Goal: Task Accomplishment & Management: Manage account settings

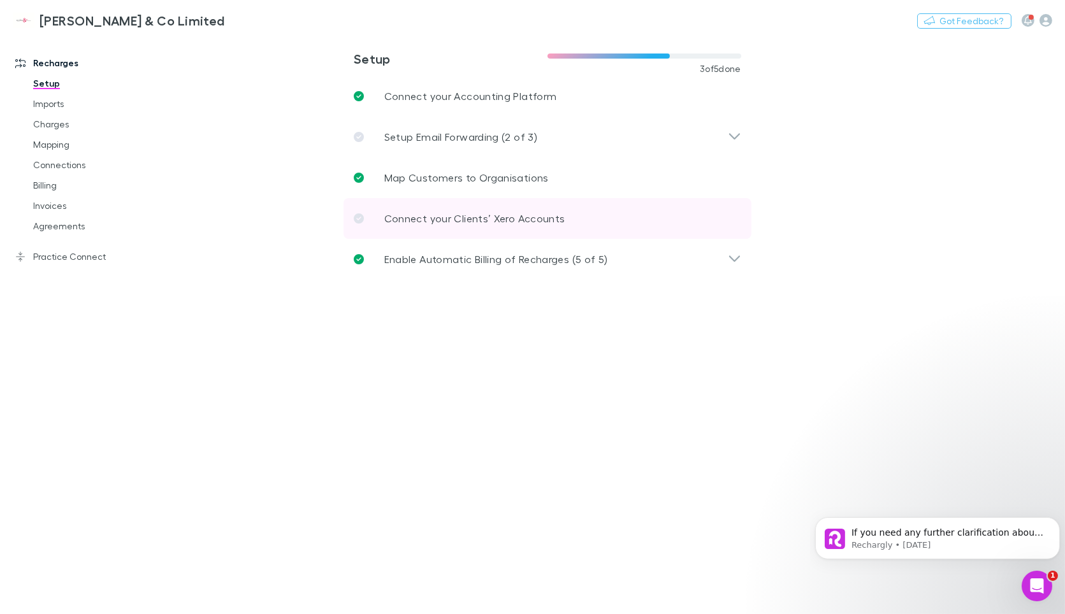
click at [403, 221] on p "Connect your Clients’ Xero Accounts" at bounding box center [474, 218] width 181 height 15
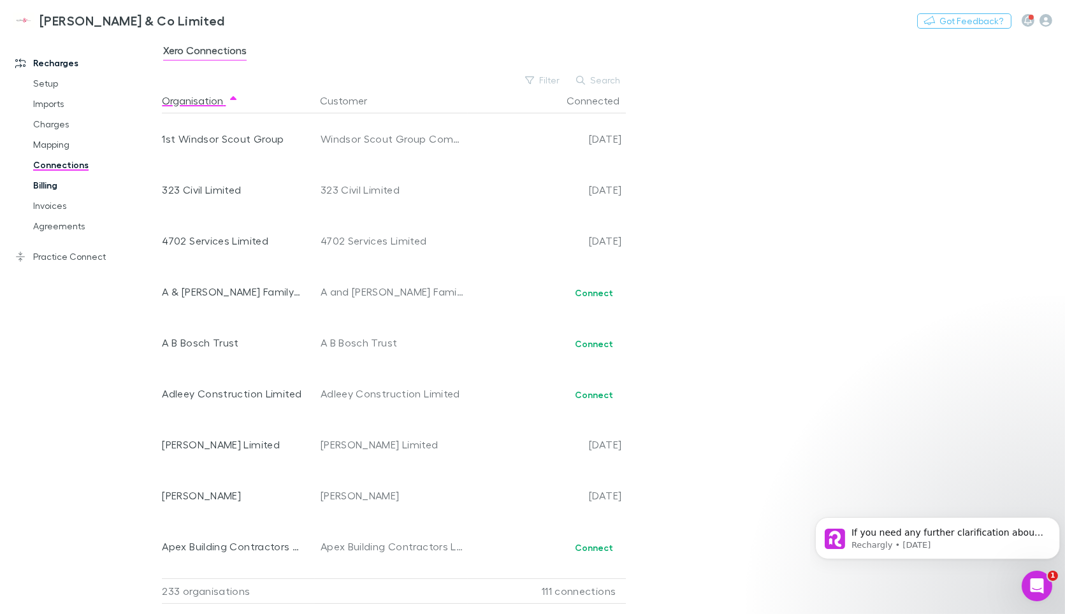
click at [51, 186] on link "Billing" at bounding box center [95, 185] width 150 height 20
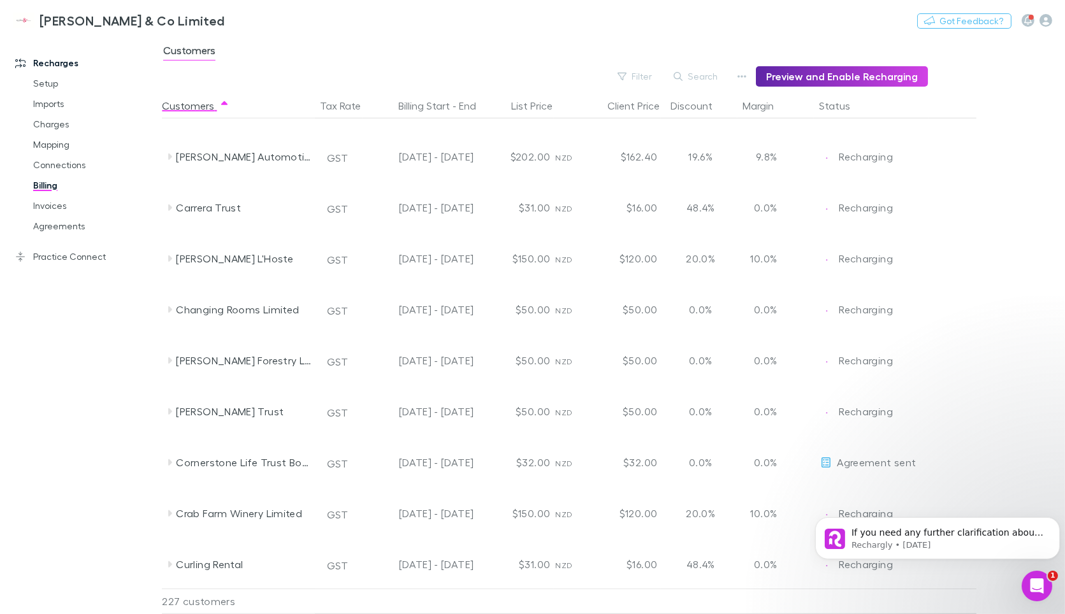
scroll to position [1772, 0]
click at [47, 208] on link "Invoices" at bounding box center [95, 206] width 150 height 20
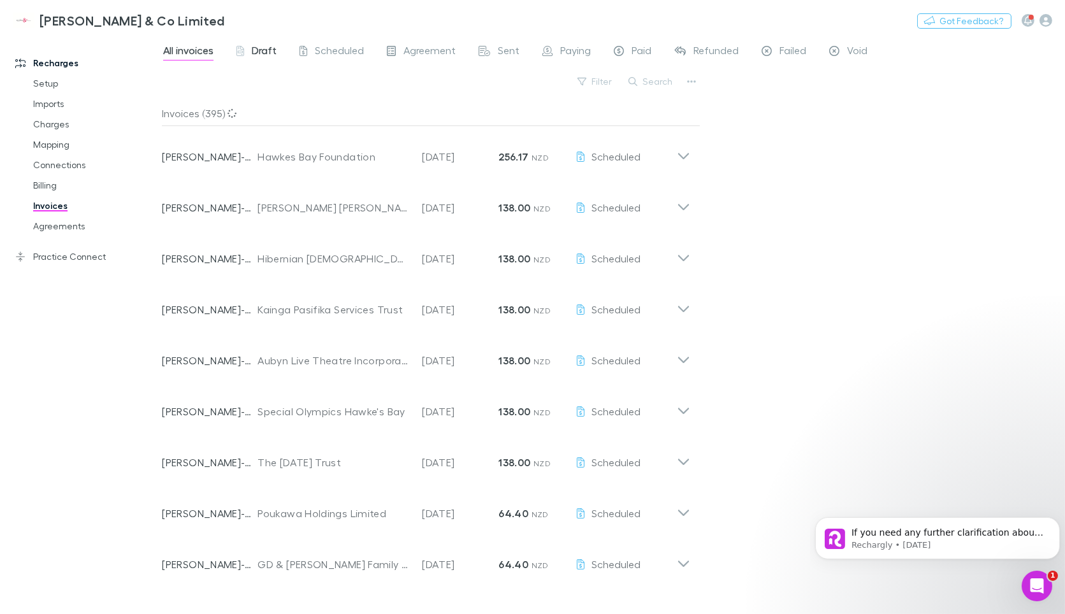
click at [262, 54] on span "Draft" at bounding box center [264, 52] width 25 height 17
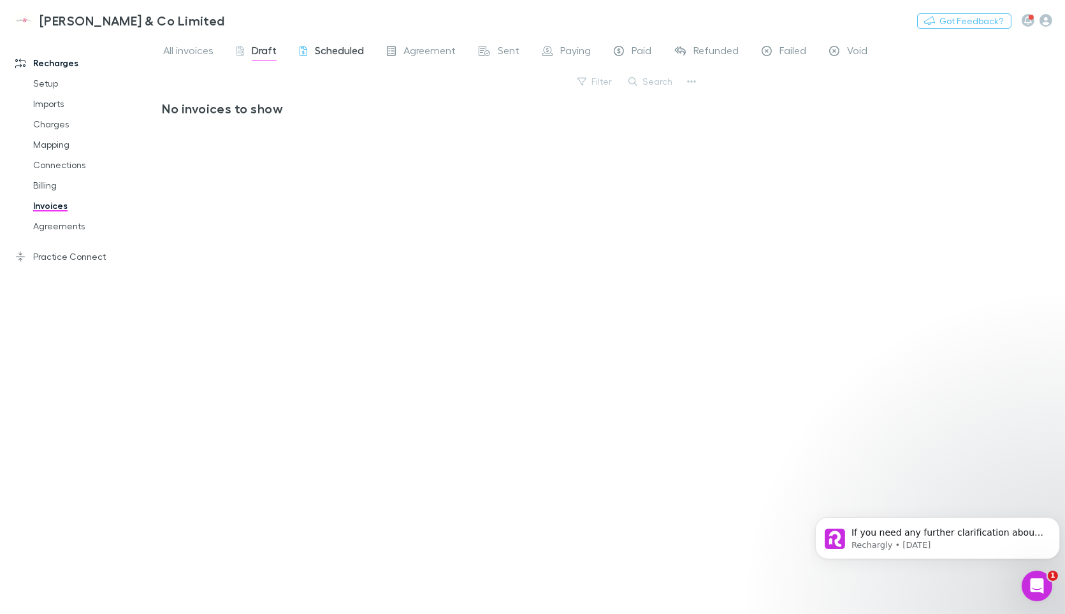
click at [344, 52] on span "Scheduled" at bounding box center [339, 52] width 49 height 17
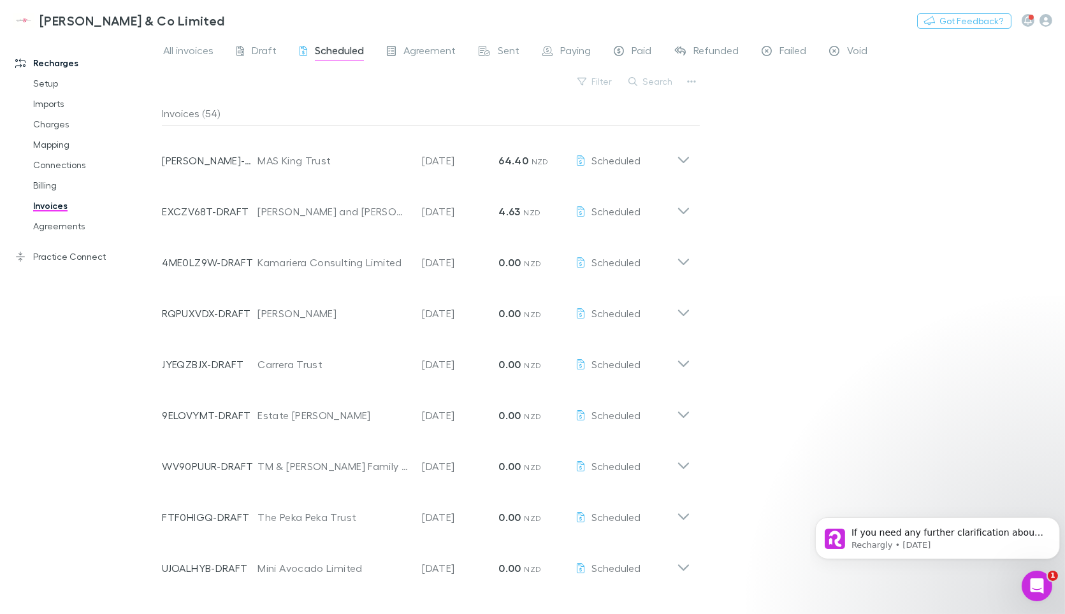
scroll to position [1069, 0]
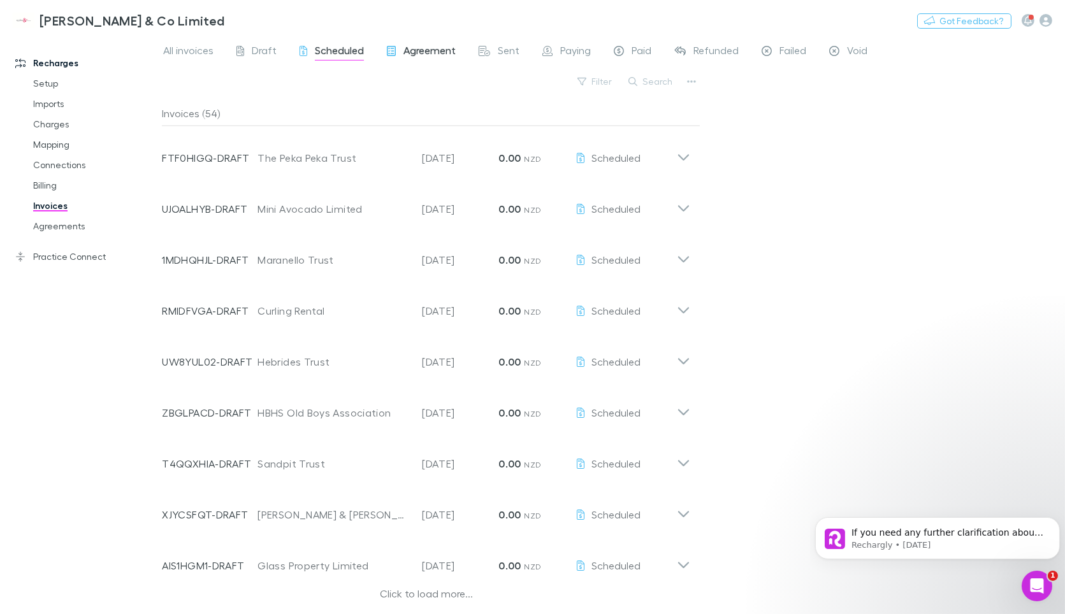
click at [435, 48] on span "Agreement" at bounding box center [429, 52] width 52 height 17
click at [498, 54] on span "Sent" at bounding box center [509, 52] width 22 height 17
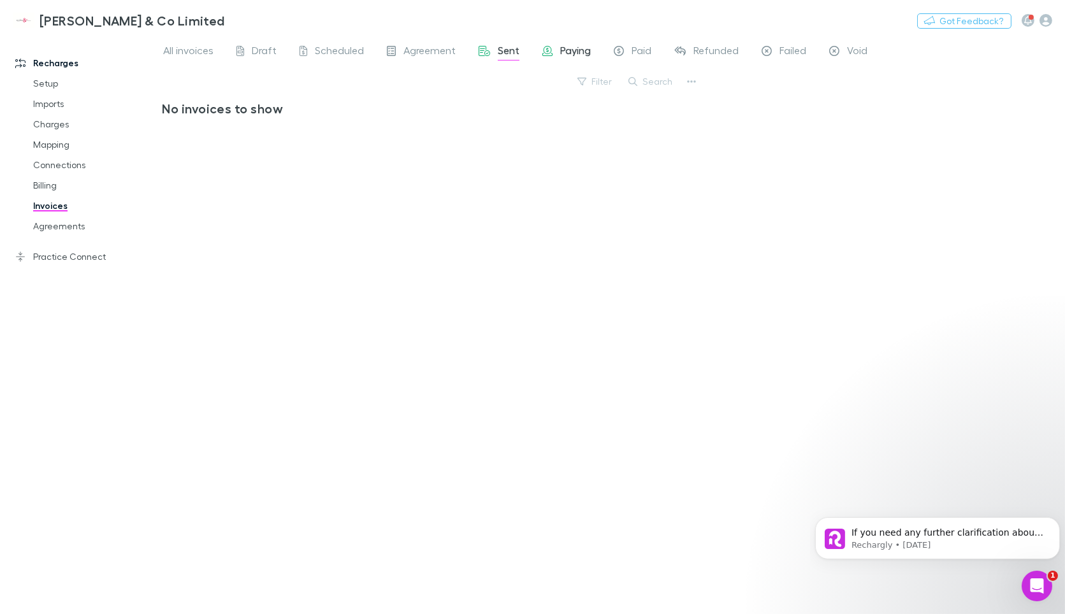
click at [568, 60] on span "Paying" at bounding box center [575, 52] width 31 height 17
click at [703, 57] on span "Refunded" at bounding box center [715, 52] width 45 height 17
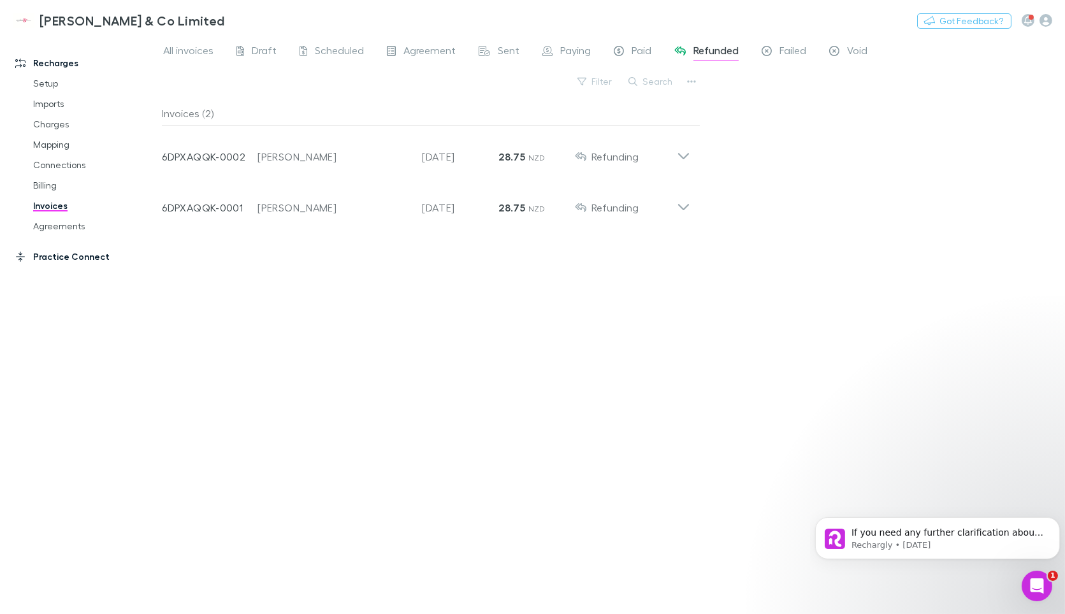
click at [56, 259] on link "Practice Connect" at bounding box center [87, 257] width 168 height 20
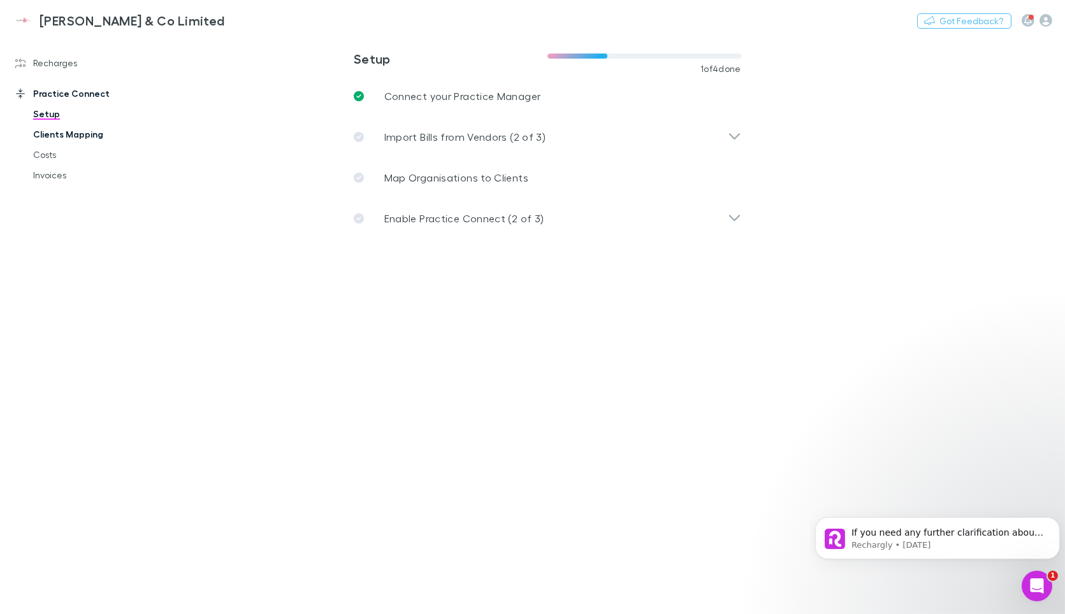
click at [83, 136] on link "Clients Mapping" at bounding box center [95, 134] width 150 height 20
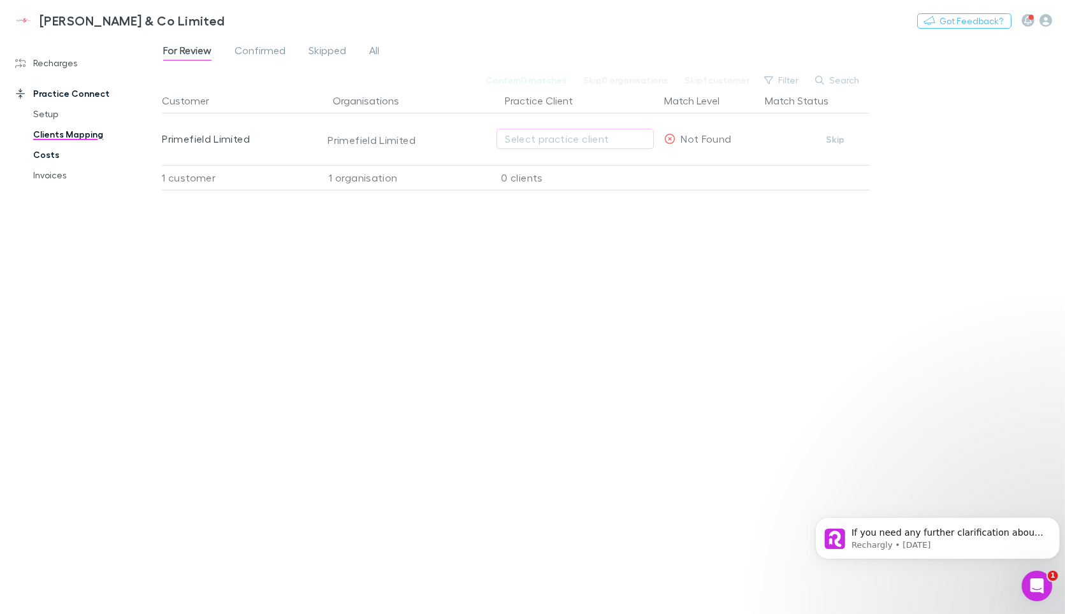
click at [50, 152] on link "Costs" at bounding box center [95, 155] width 150 height 20
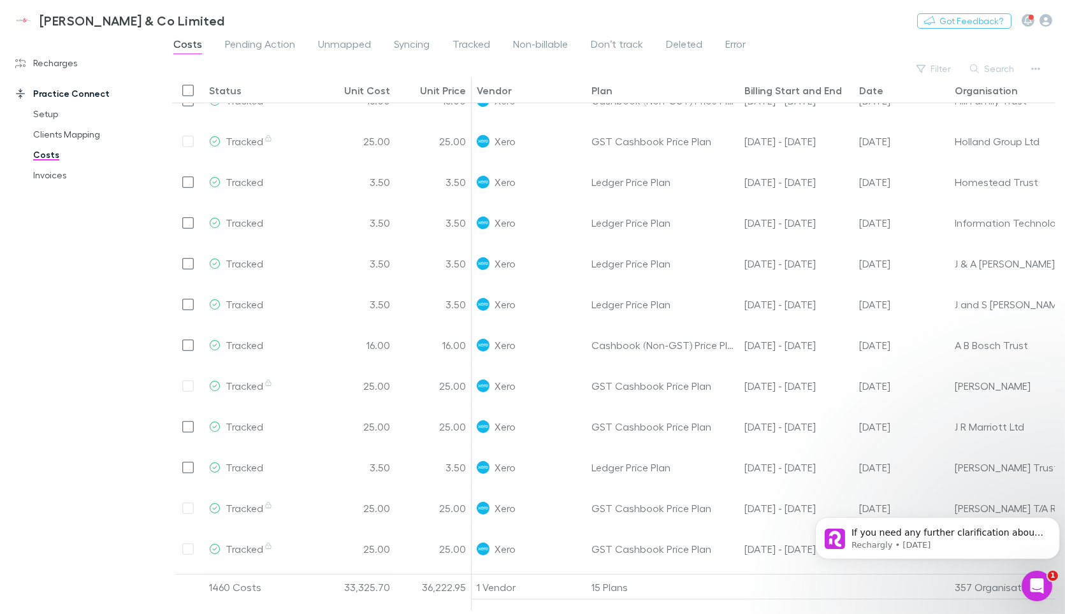
scroll to position [307, 0]
click at [43, 172] on link "Invoices" at bounding box center [95, 175] width 150 height 20
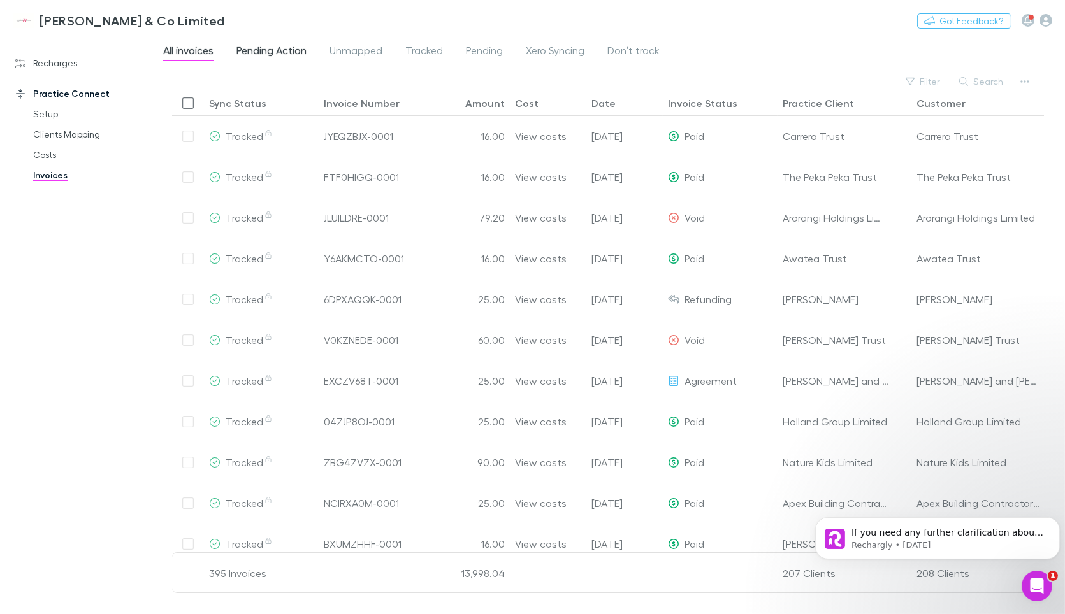
click at [283, 54] on span "Pending Action" at bounding box center [271, 52] width 70 height 17
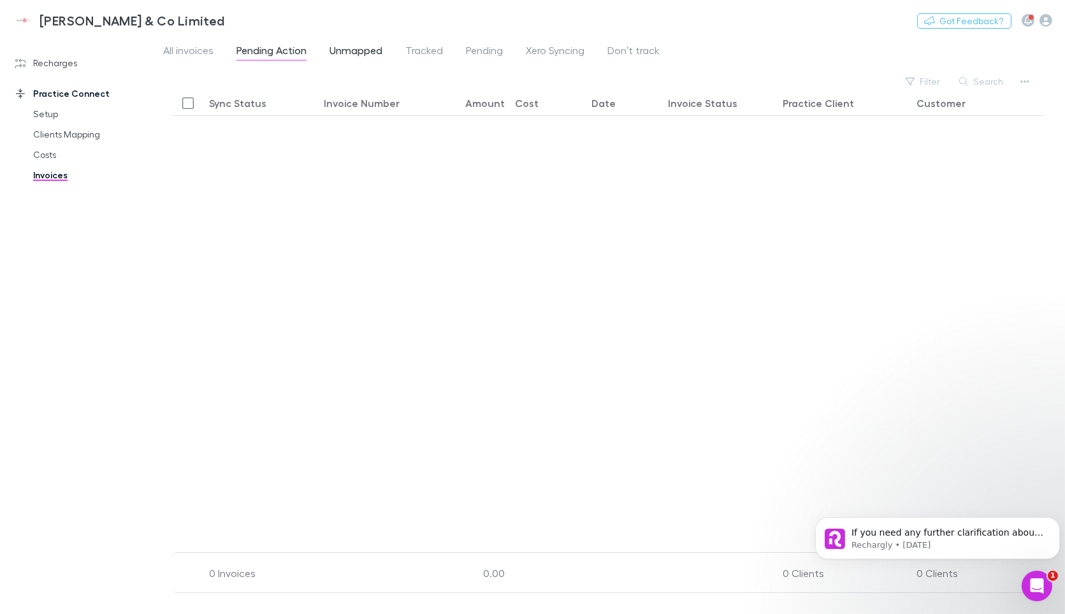
click at [366, 52] on span "Unmapped" at bounding box center [355, 52] width 53 height 17
click at [417, 49] on span "Tracked" at bounding box center [424, 52] width 38 height 17
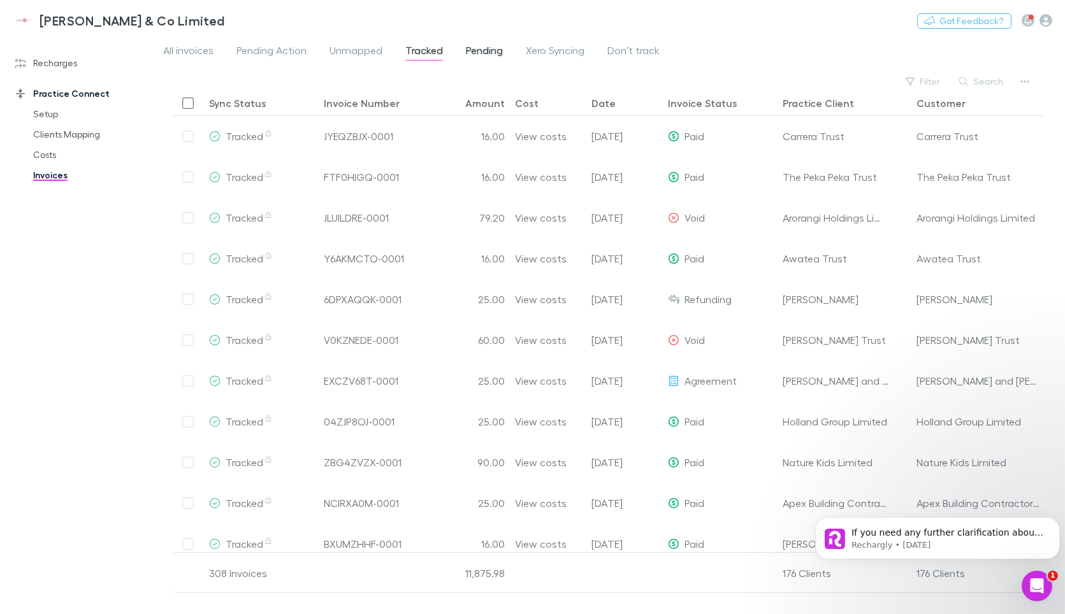
click at [473, 48] on span "Pending" at bounding box center [484, 52] width 37 height 17
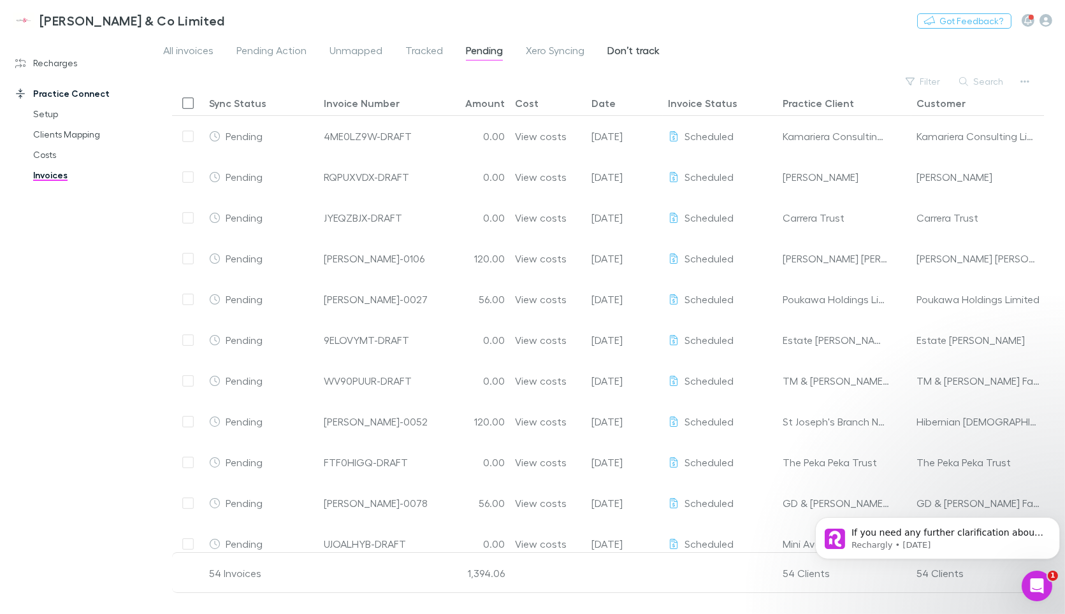
click at [619, 50] on span "Don’t track" at bounding box center [633, 52] width 52 height 17
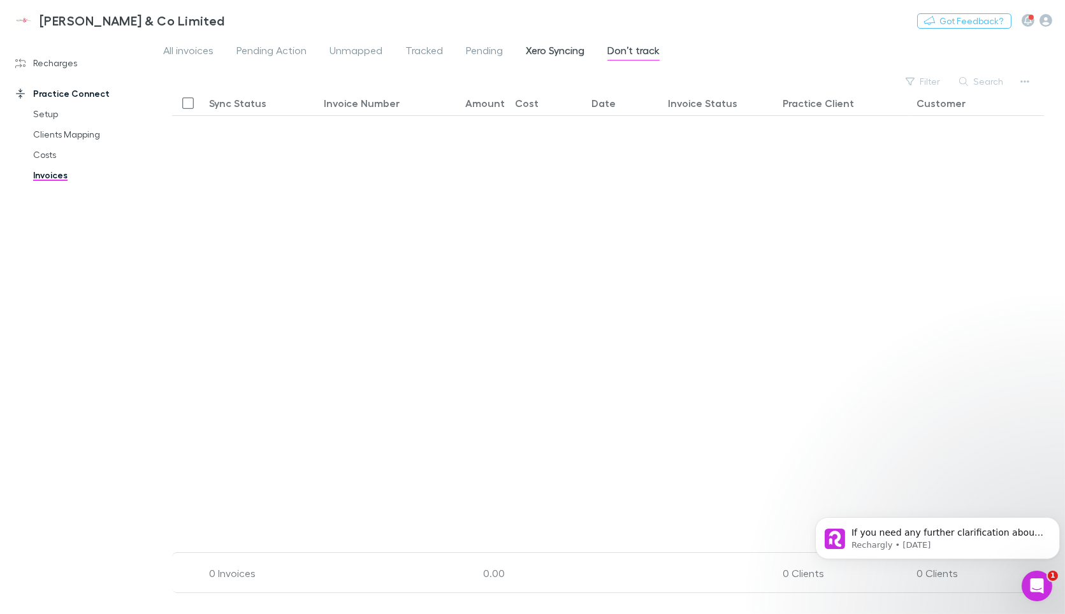
click at [554, 54] on span "Xero Syncing" at bounding box center [555, 52] width 59 height 17
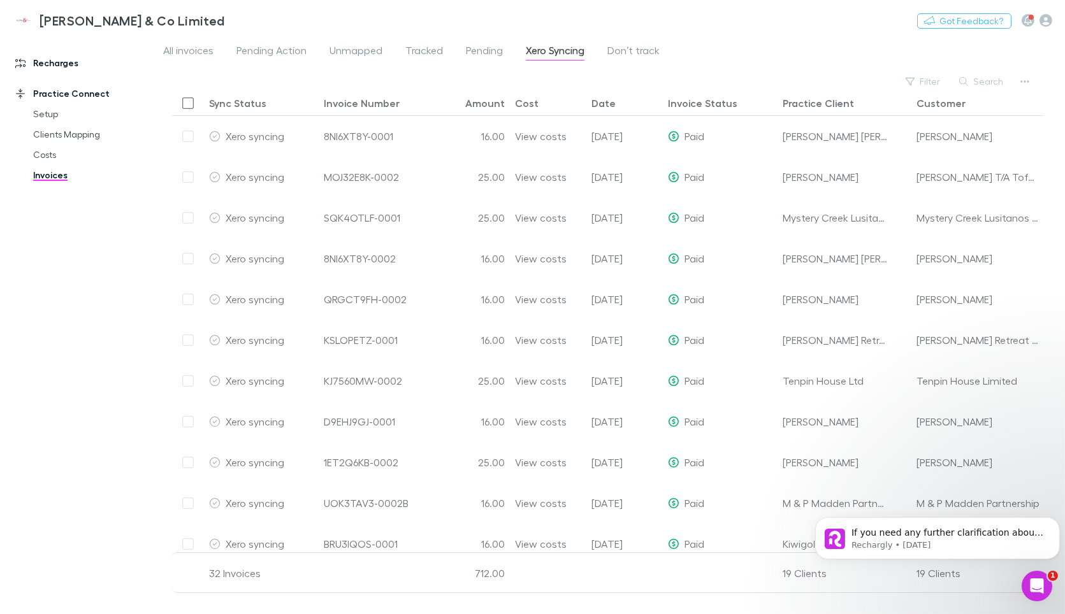
click at [65, 59] on link "Recharges" at bounding box center [87, 63] width 168 height 20
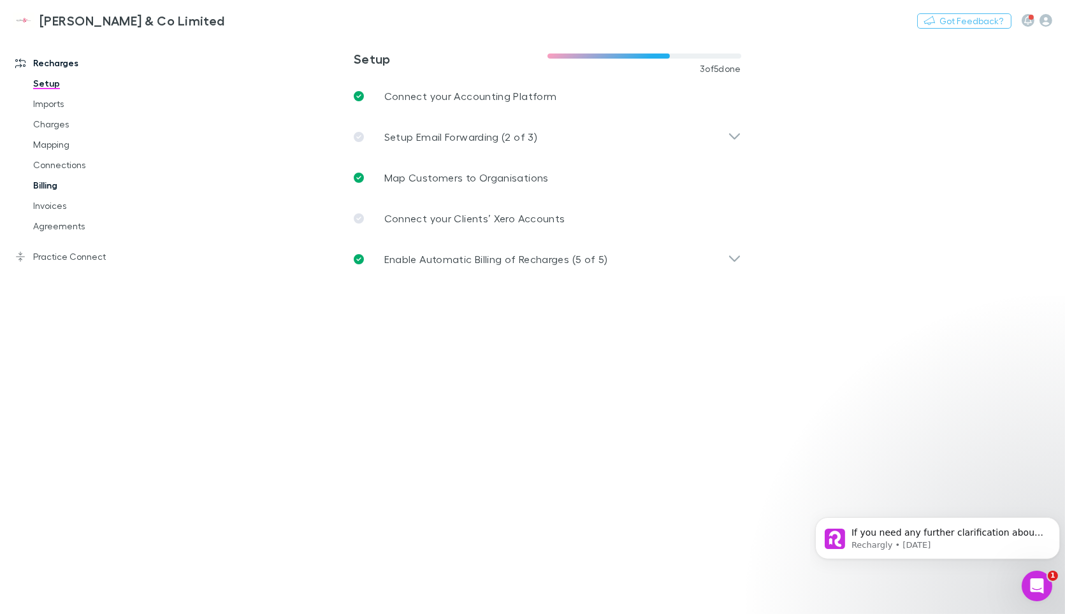
click at [50, 186] on link "Billing" at bounding box center [95, 185] width 150 height 20
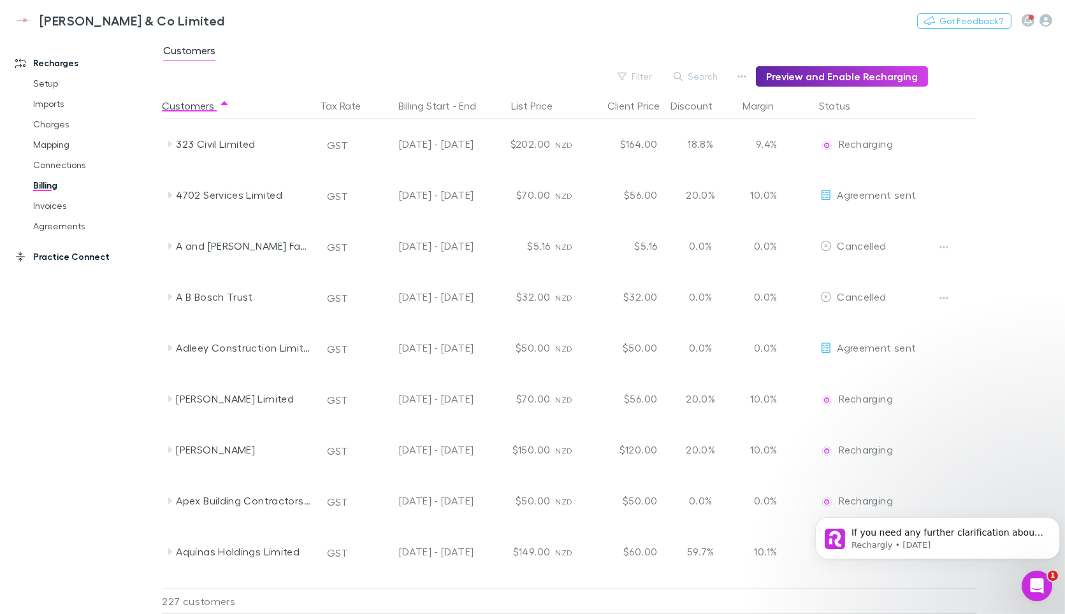
click at [58, 254] on link "Practice Connect" at bounding box center [87, 257] width 168 height 20
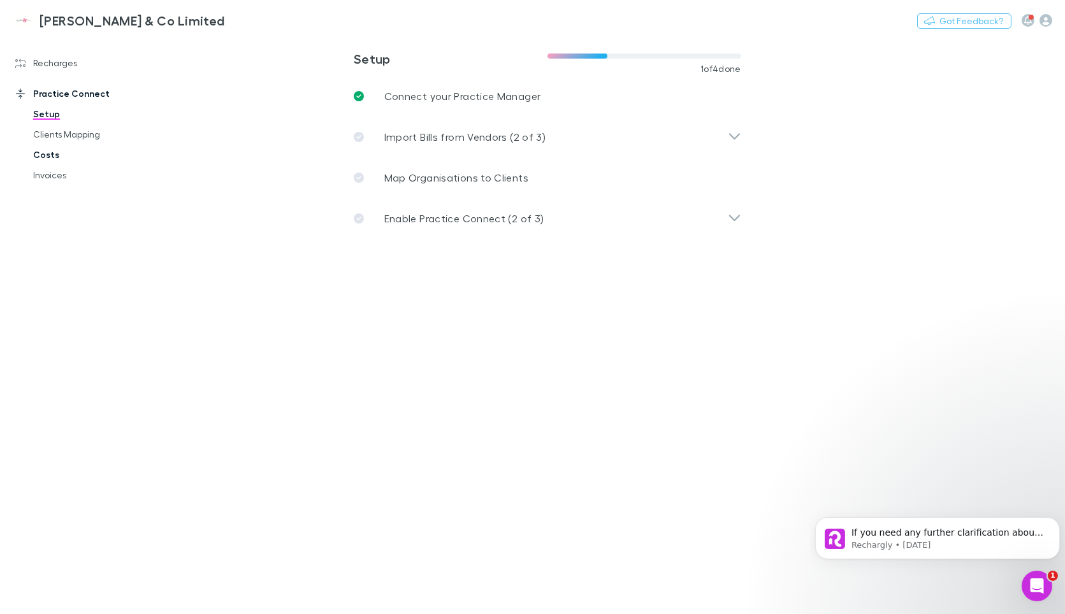
click at [58, 155] on link "Costs" at bounding box center [95, 155] width 150 height 20
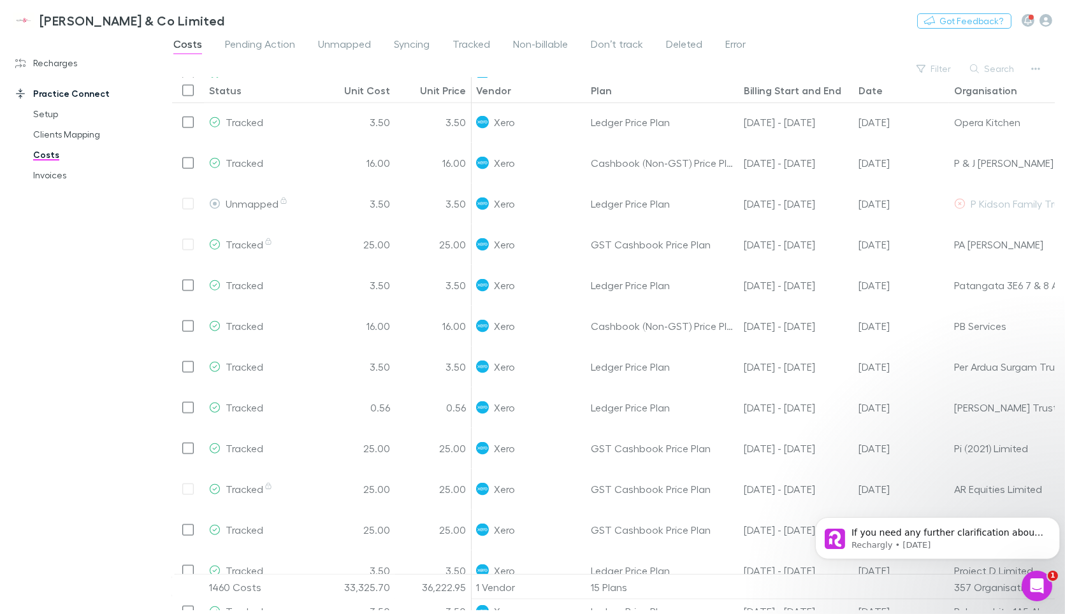
scroll to position [2561, 0]
click at [613, 94] on button "Sort" at bounding box center [620, 90] width 15 height 15
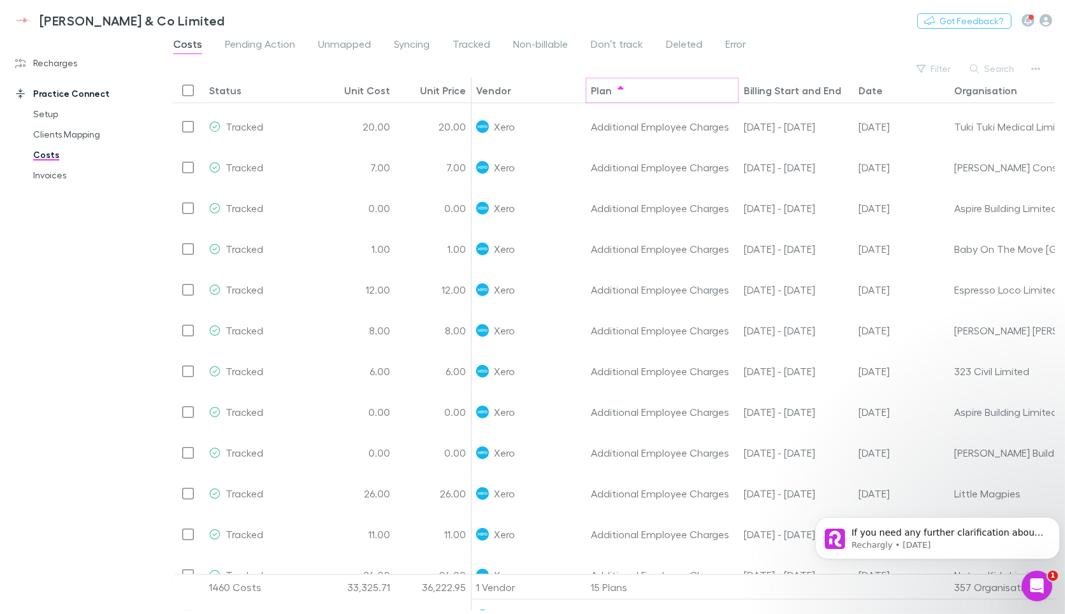
scroll to position [739, 1]
click at [423, 92] on icon "Sort" at bounding box center [426, 90] width 6 height 10
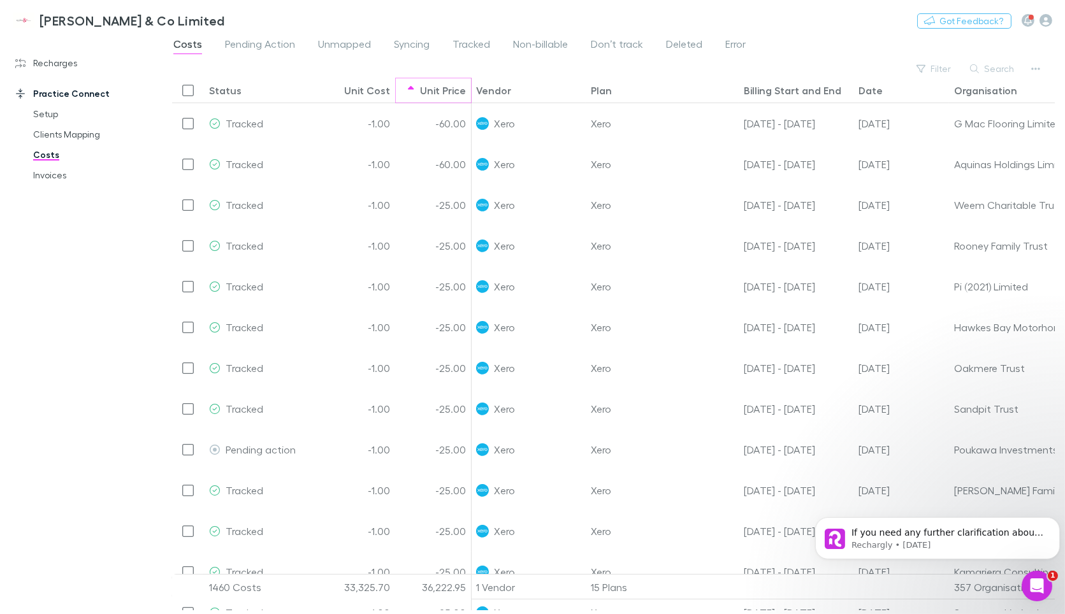
click at [410, 92] on icon "Sort" at bounding box center [411, 90] width 6 height 10
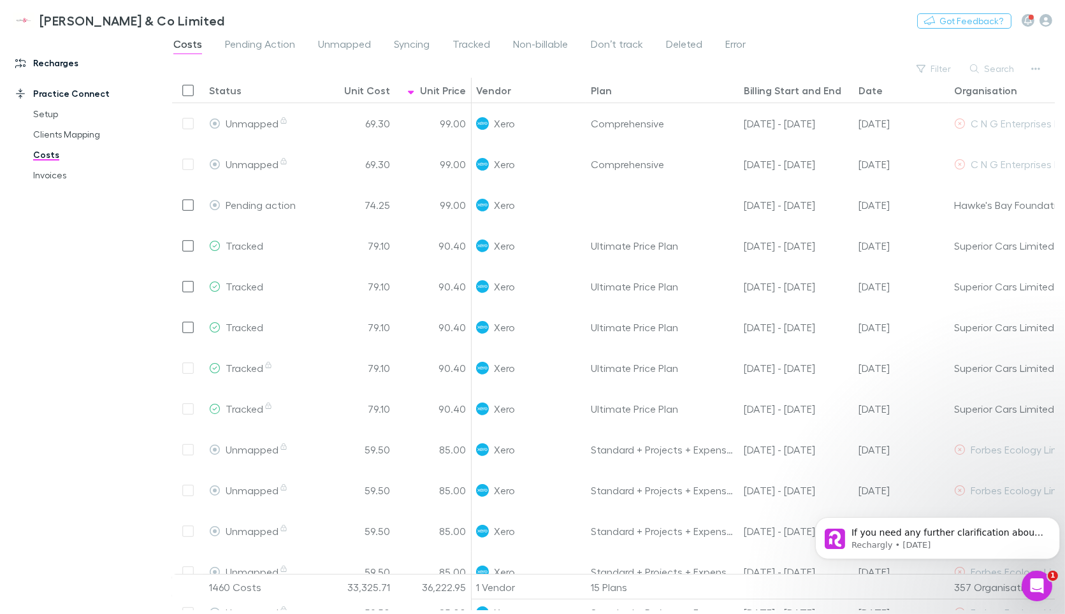
click at [55, 62] on link "Recharges" at bounding box center [87, 63] width 168 height 20
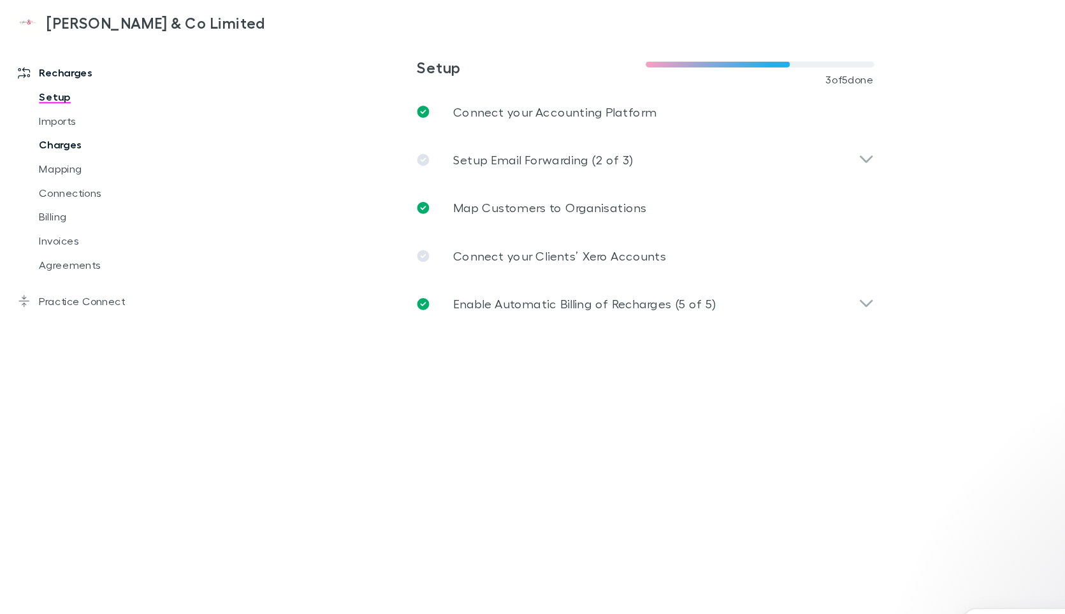
click at [41, 122] on link "Charges" at bounding box center [95, 124] width 150 height 20
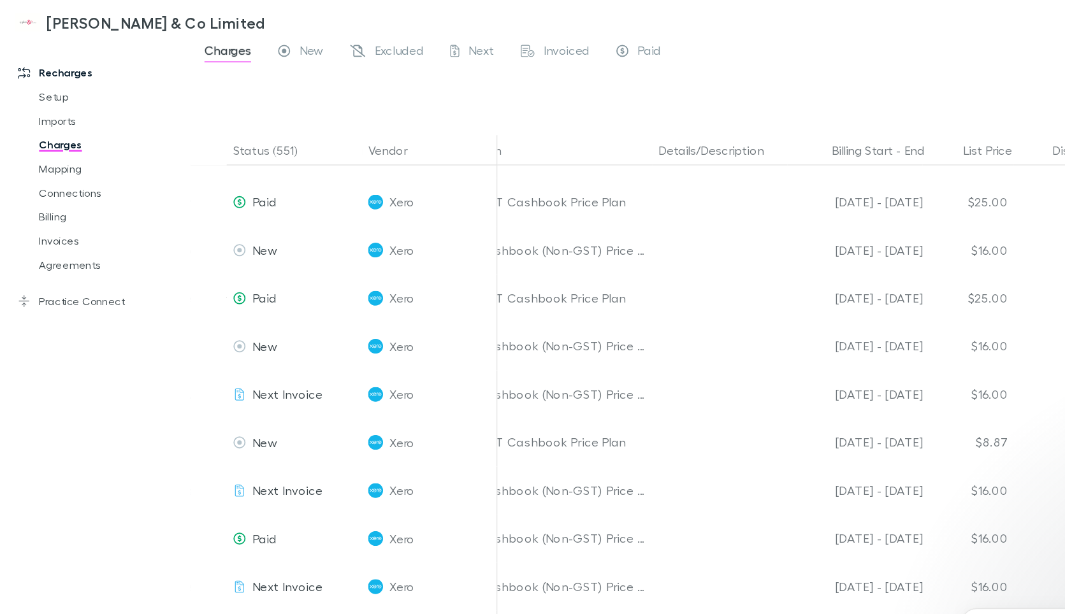
scroll to position [4027, 391]
click at [61, 259] on link "Practice Connect" at bounding box center [87, 257] width 168 height 20
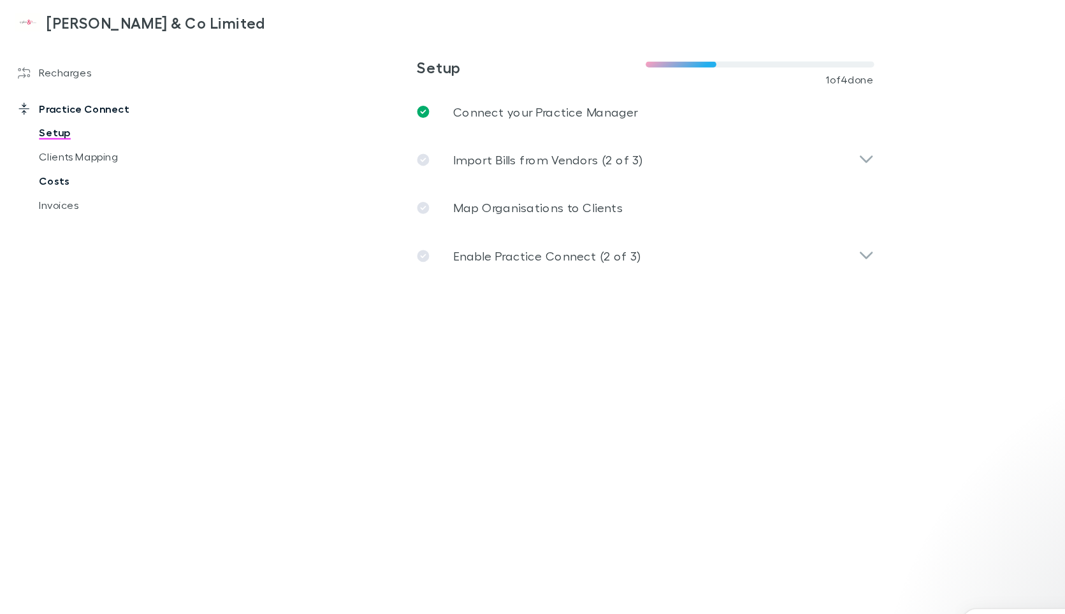
click at [50, 155] on link "Costs" at bounding box center [95, 155] width 150 height 20
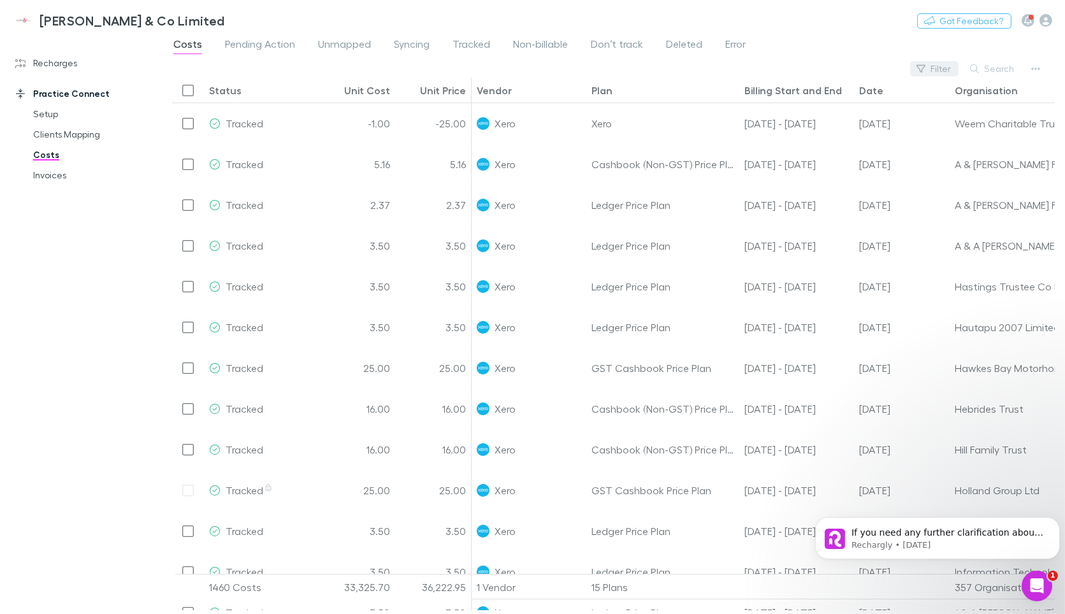
click at [946, 67] on button "Filter" at bounding box center [934, 68] width 48 height 15
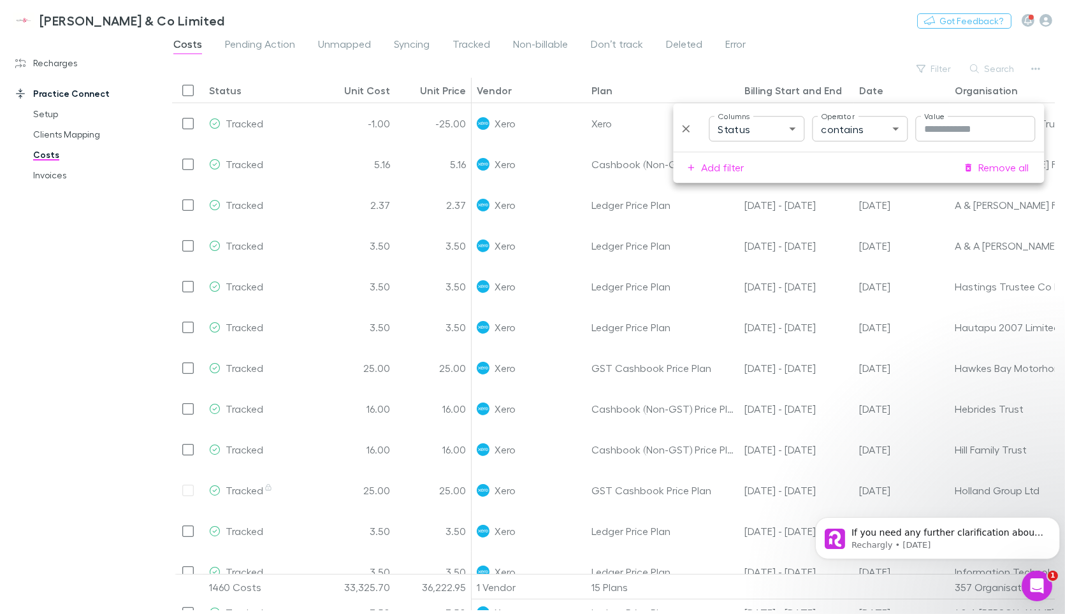
click at [842, 59] on div "Costs Pending Action Unmapped Syncing Tracked Non-billable Don’t track Deleted …" at bounding box center [613, 48] width 903 height 24
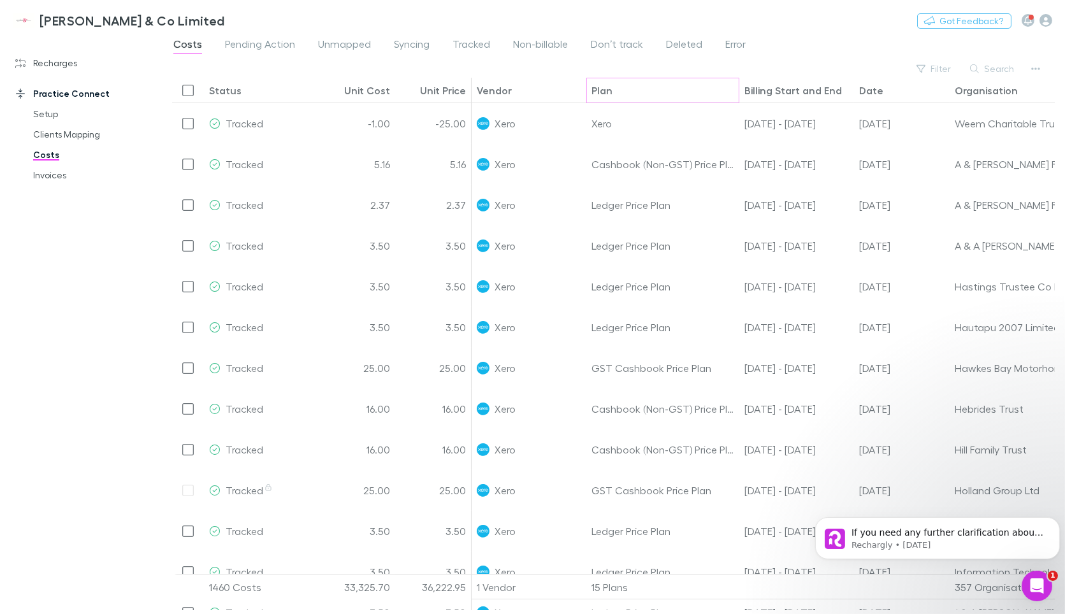
click at [621, 87] on icon "Sort" at bounding box center [621, 88] width 6 height 4
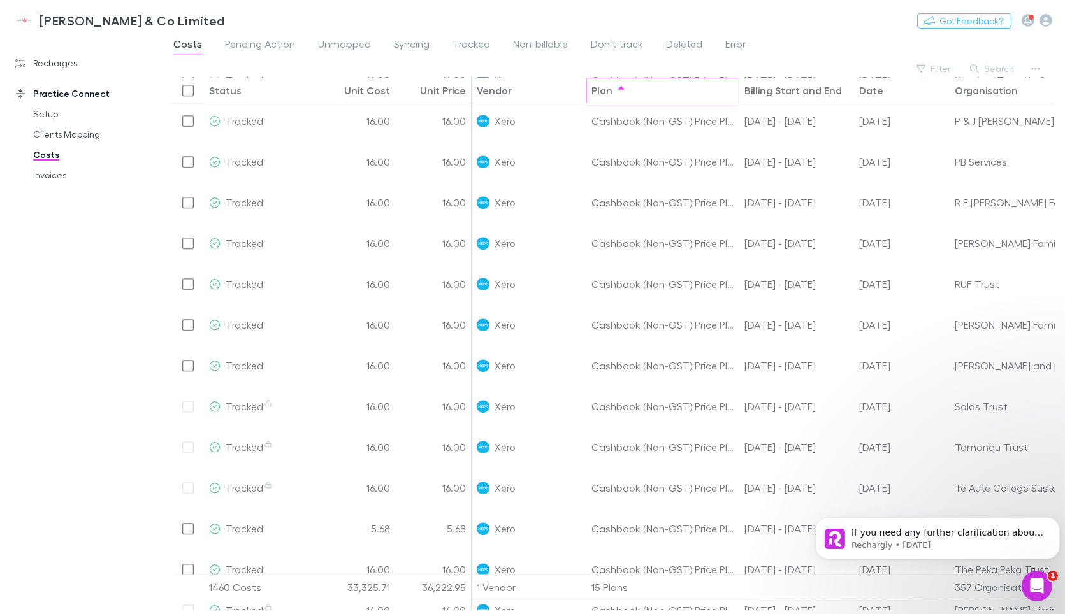
scroll to position [6013, 0]
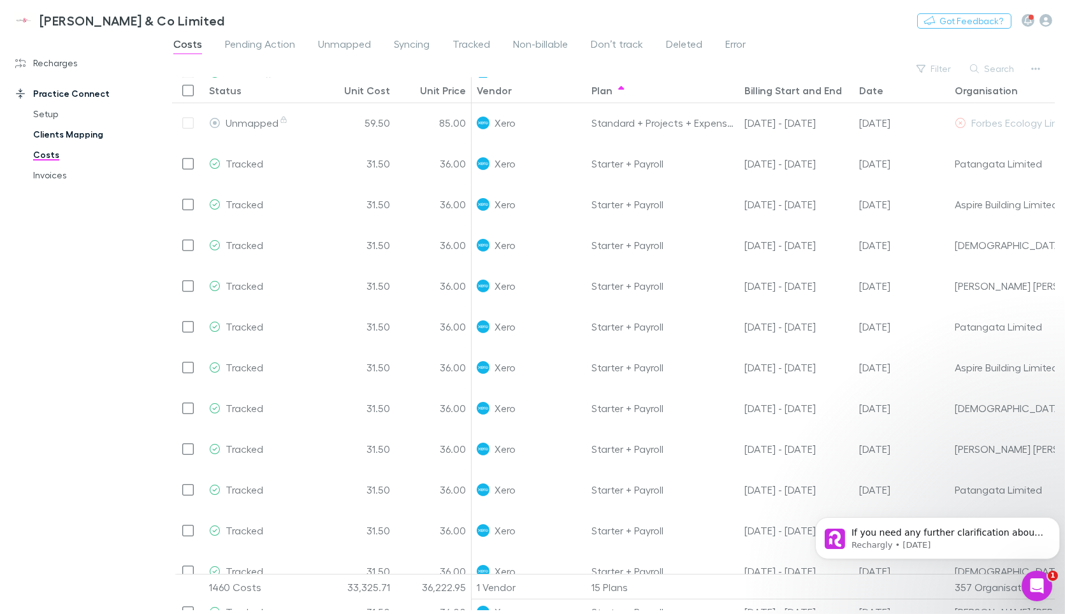
click at [65, 132] on link "Clients Mapping" at bounding box center [95, 134] width 150 height 20
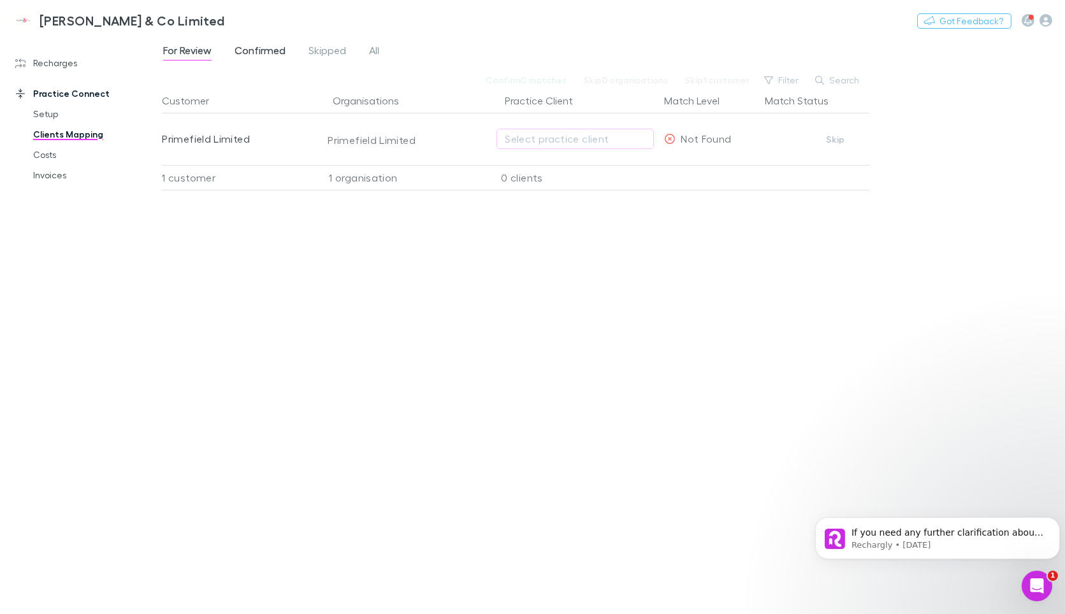
click at [244, 54] on span "Confirmed" at bounding box center [259, 52] width 51 height 17
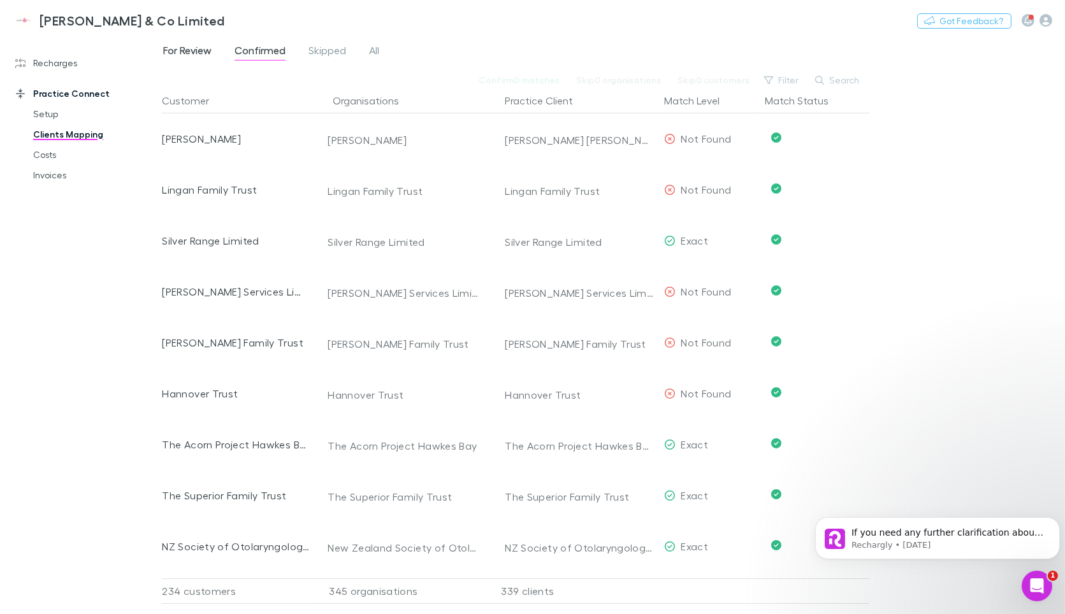
click at [200, 48] on span "For Review" at bounding box center [187, 52] width 48 height 17
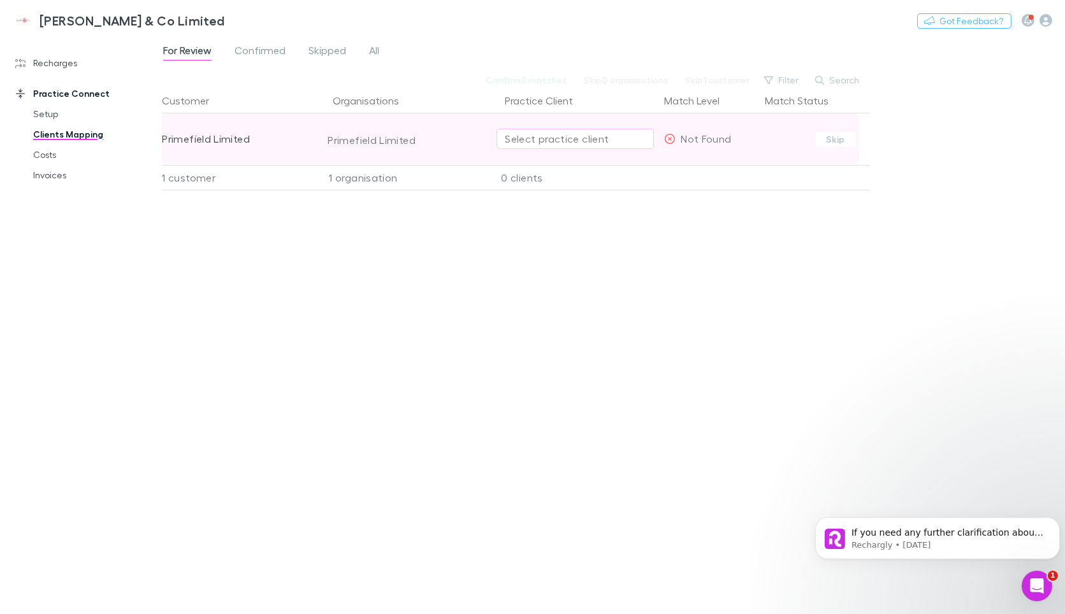
click at [524, 134] on div "Select practice client" at bounding box center [575, 138] width 141 height 15
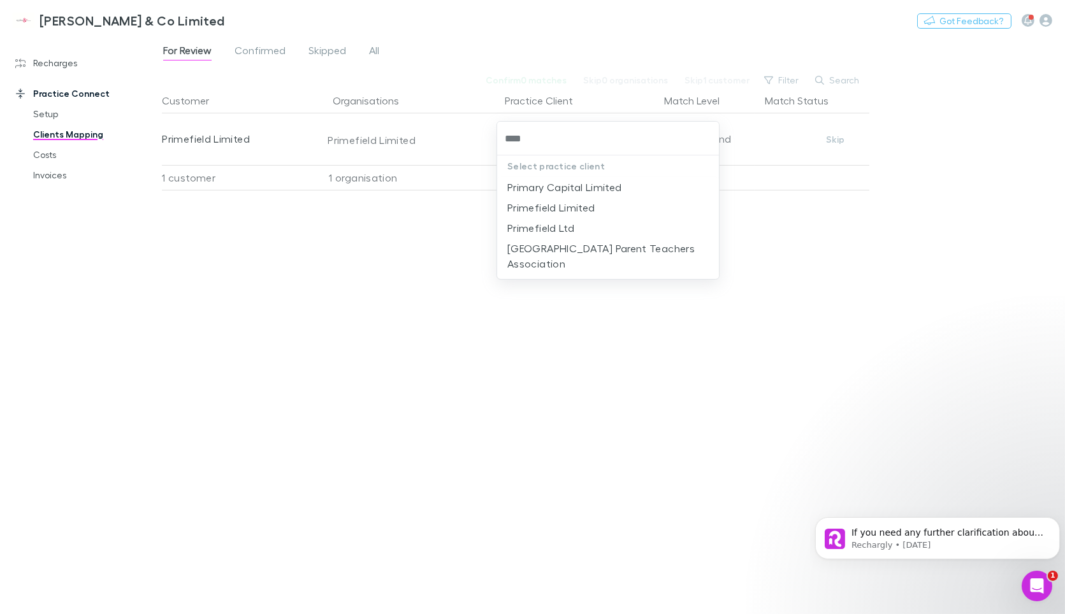
type input "****"
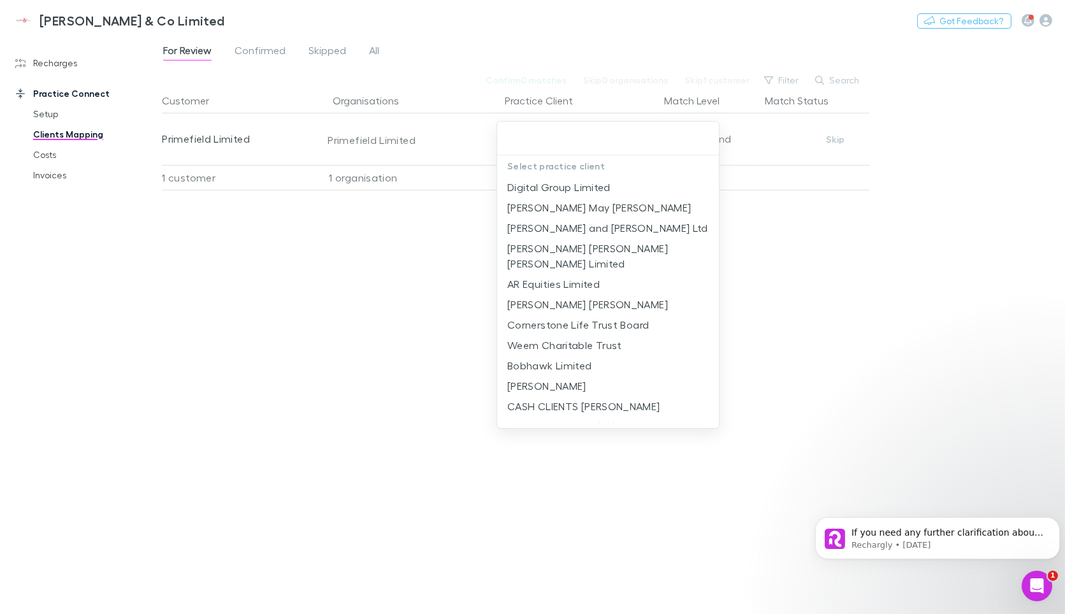
click at [376, 315] on div at bounding box center [532, 307] width 1065 height 614
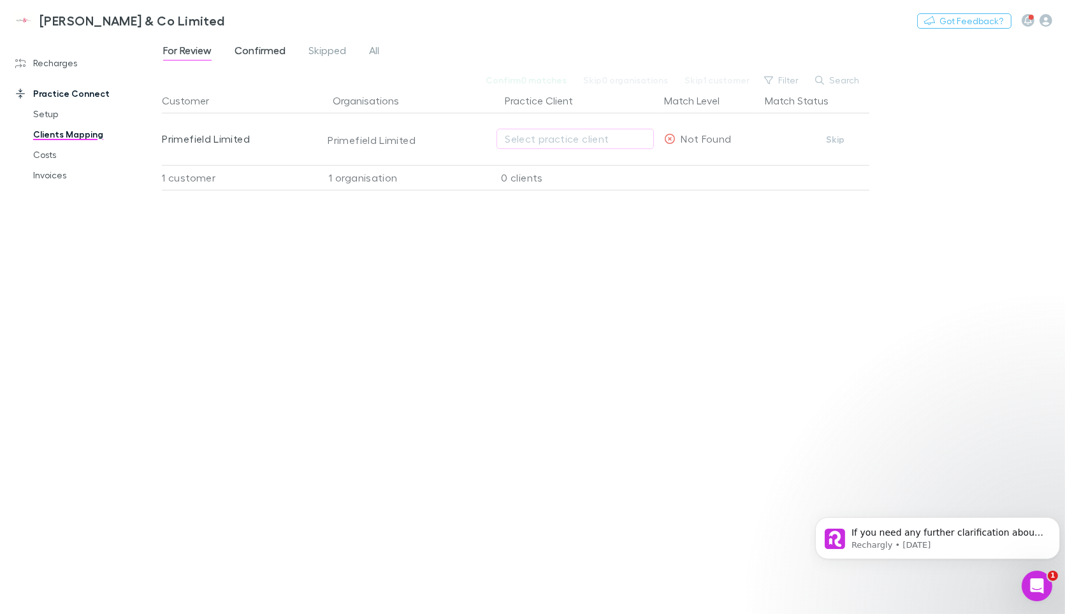
click at [253, 48] on span "Confirmed" at bounding box center [259, 52] width 51 height 17
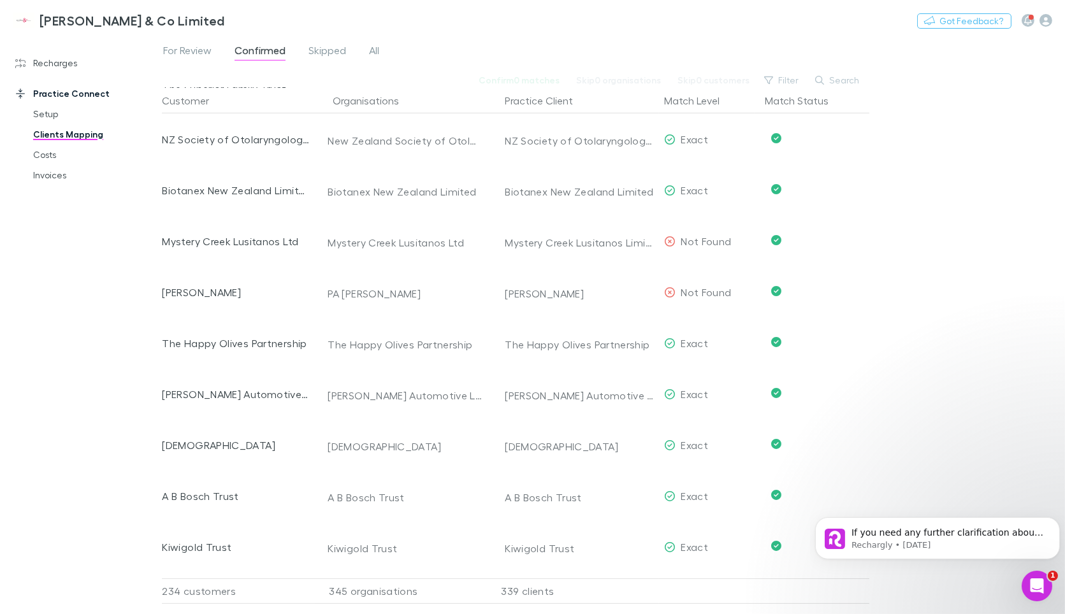
scroll to position [422, 0]
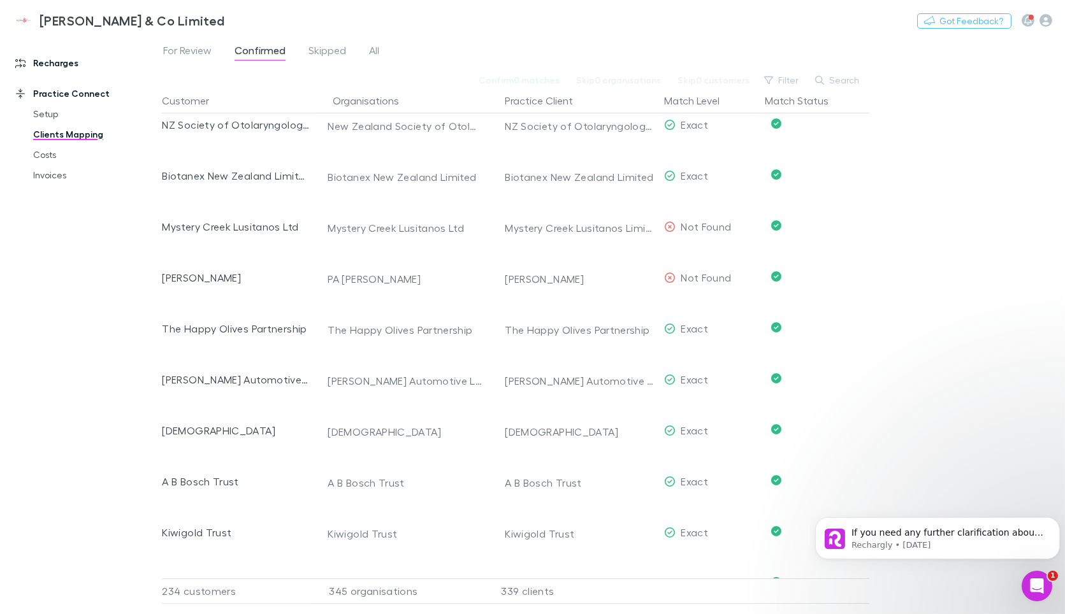
click at [58, 62] on link "Recharges" at bounding box center [87, 63] width 168 height 20
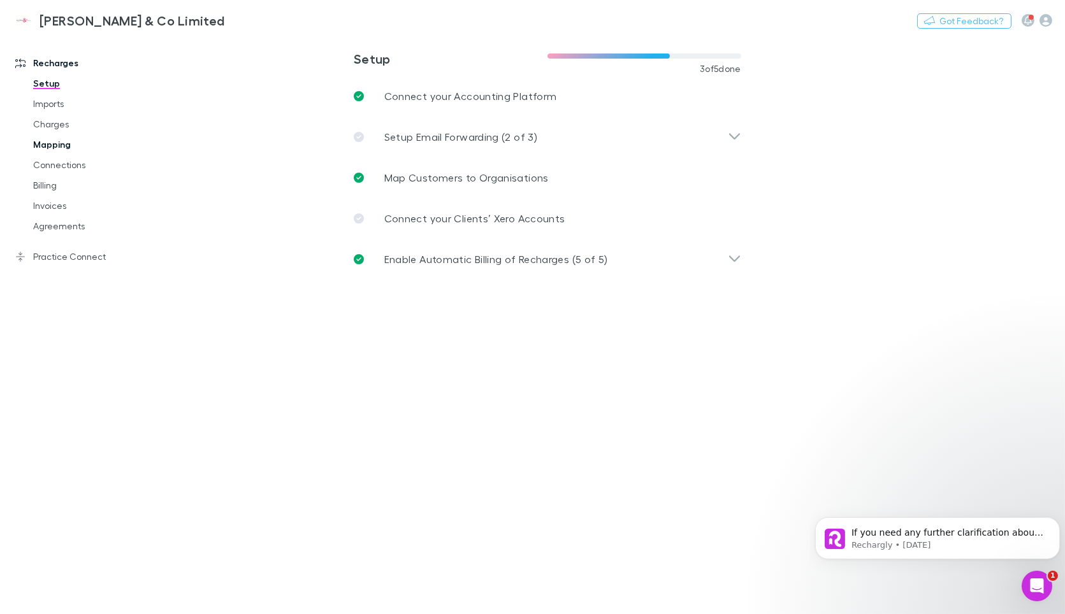
click at [76, 145] on link "Mapping" at bounding box center [95, 144] width 150 height 20
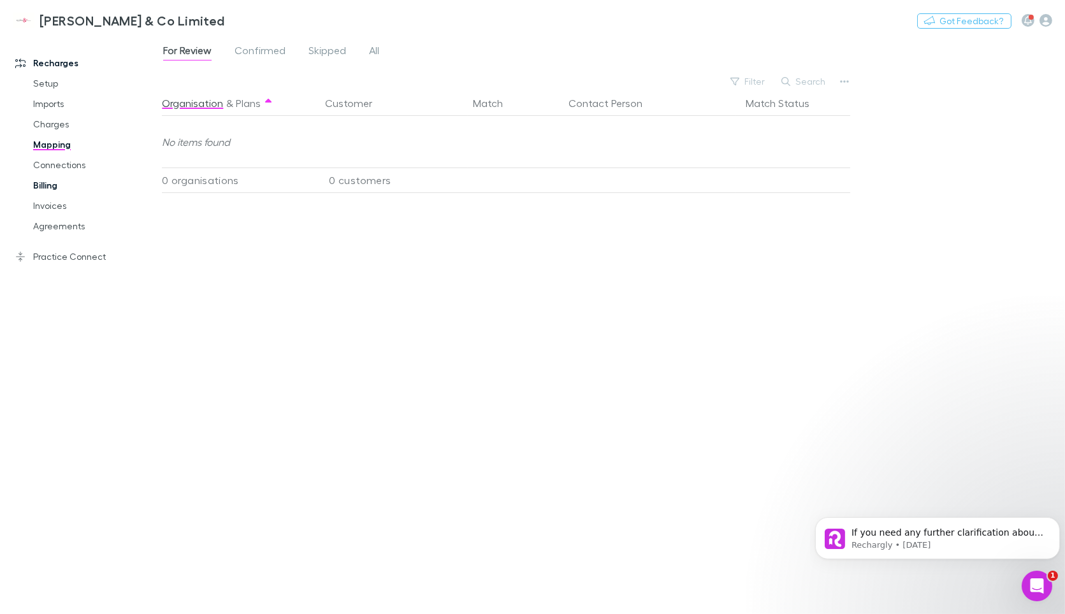
click at [54, 183] on link "Billing" at bounding box center [95, 185] width 150 height 20
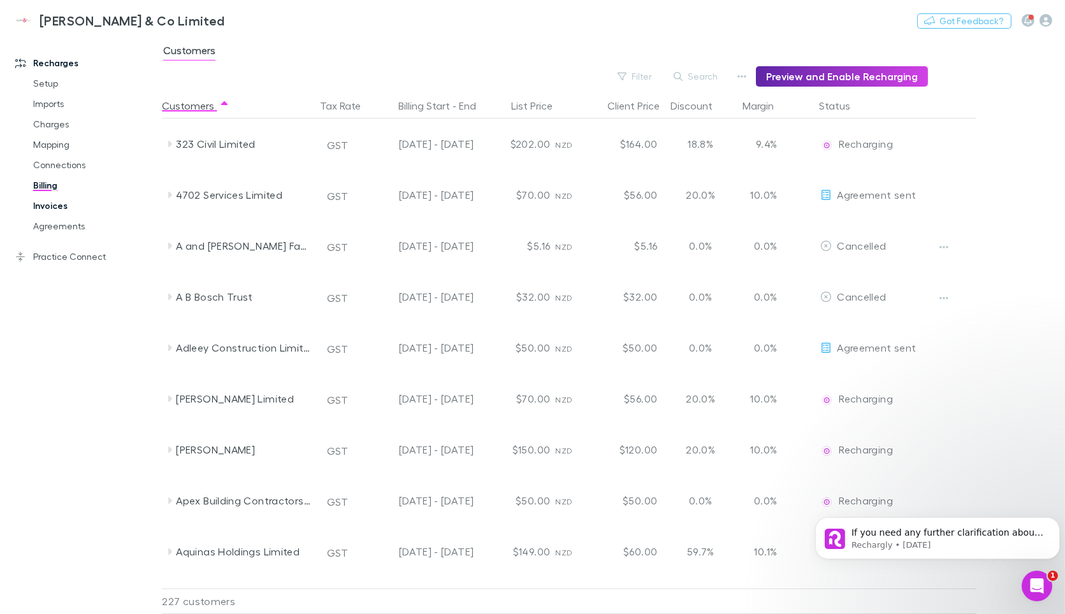
click at [59, 204] on link "Invoices" at bounding box center [95, 206] width 150 height 20
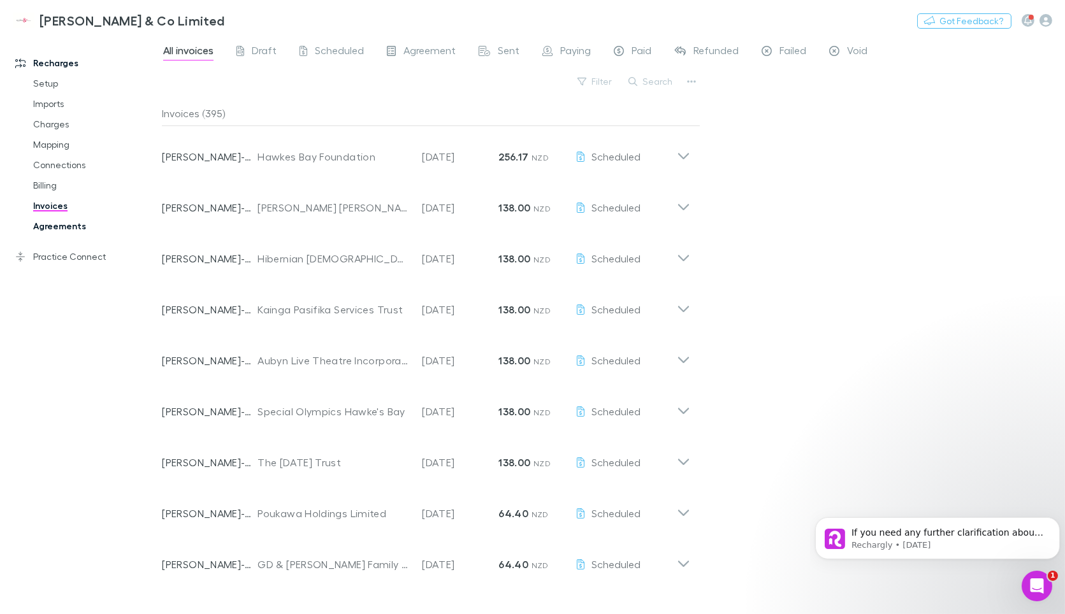
click at [66, 230] on link "Agreements" at bounding box center [95, 226] width 150 height 20
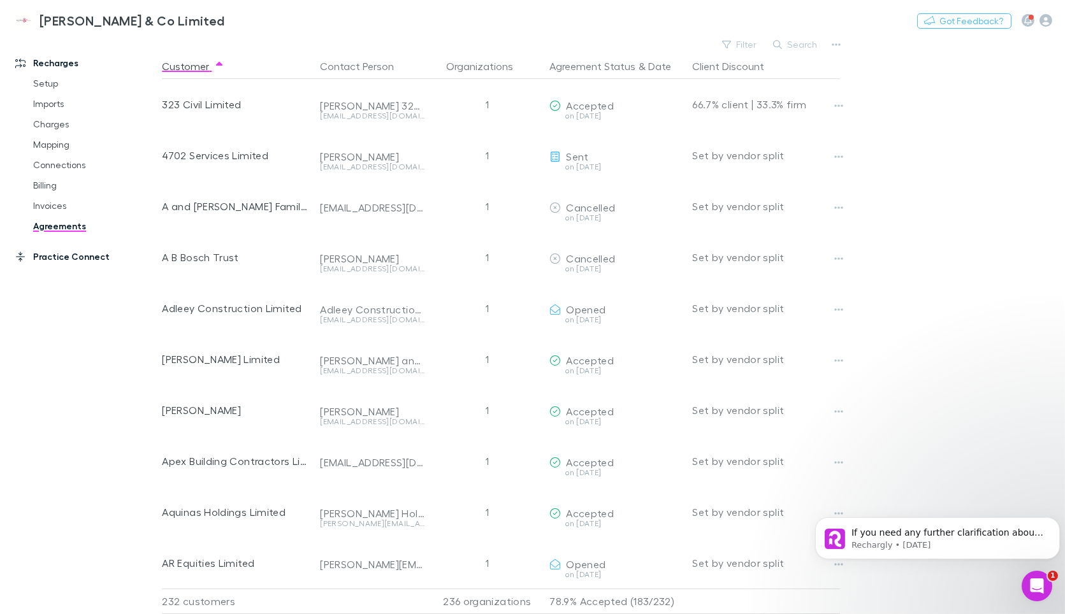
click at [64, 258] on link "Practice Connect" at bounding box center [87, 257] width 168 height 20
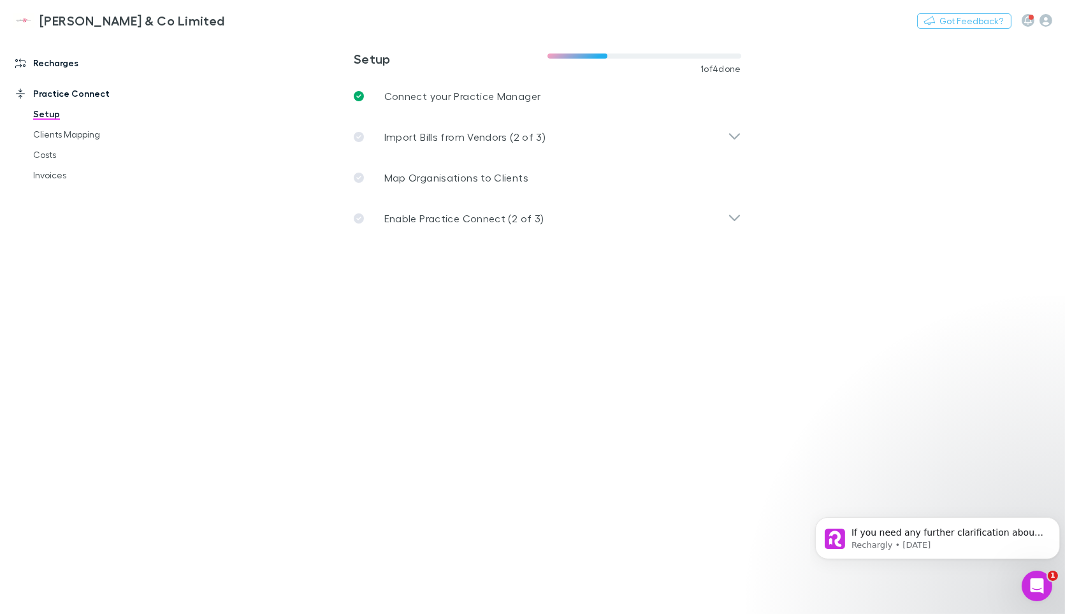
click at [58, 65] on link "Recharges" at bounding box center [87, 63] width 168 height 20
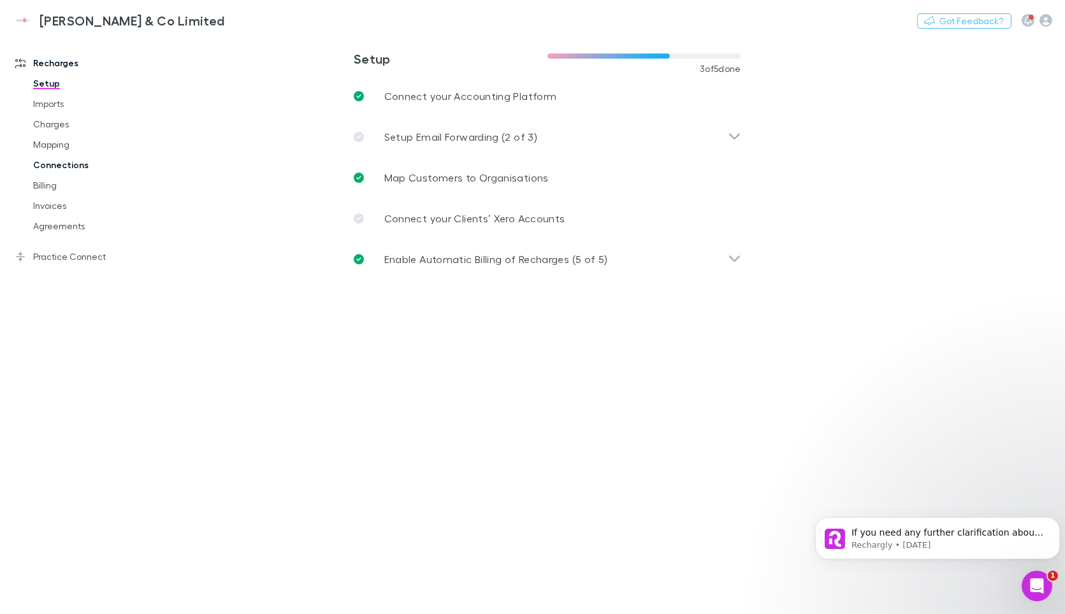
click at [51, 185] on link "Billing" at bounding box center [95, 185] width 150 height 20
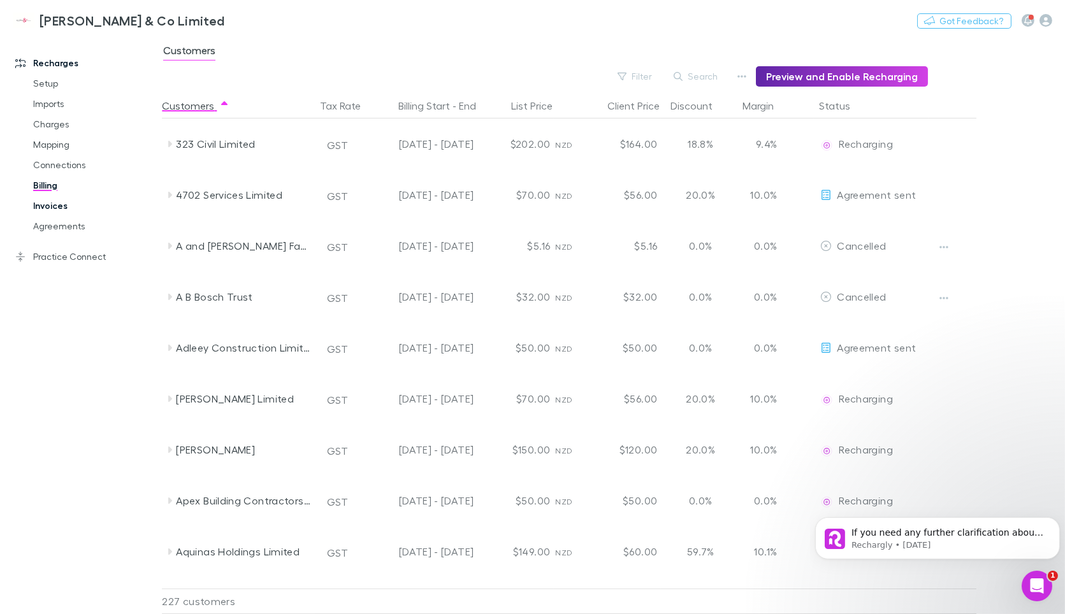
click at [55, 205] on link "Invoices" at bounding box center [95, 206] width 150 height 20
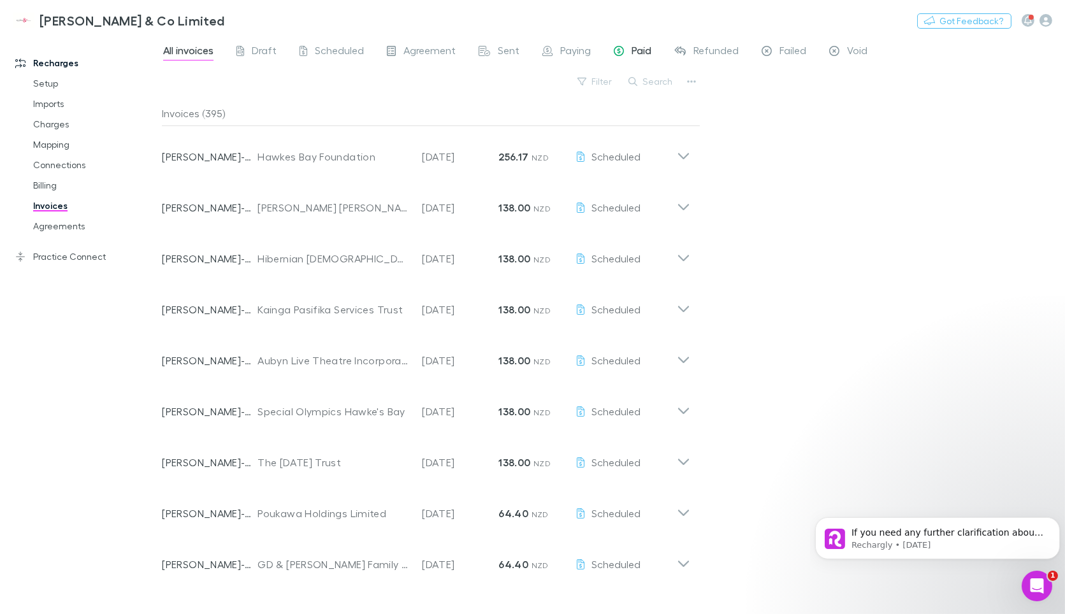
click at [637, 47] on span "Paid" at bounding box center [641, 52] width 20 height 17
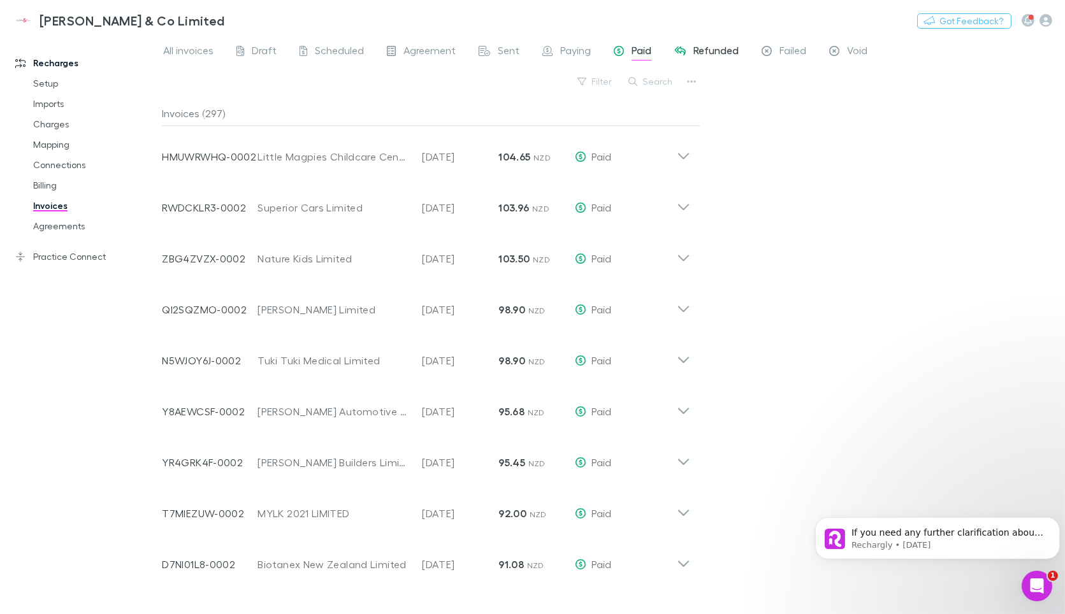
click at [737, 54] on link "Refunded" at bounding box center [706, 52] width 67 height 20
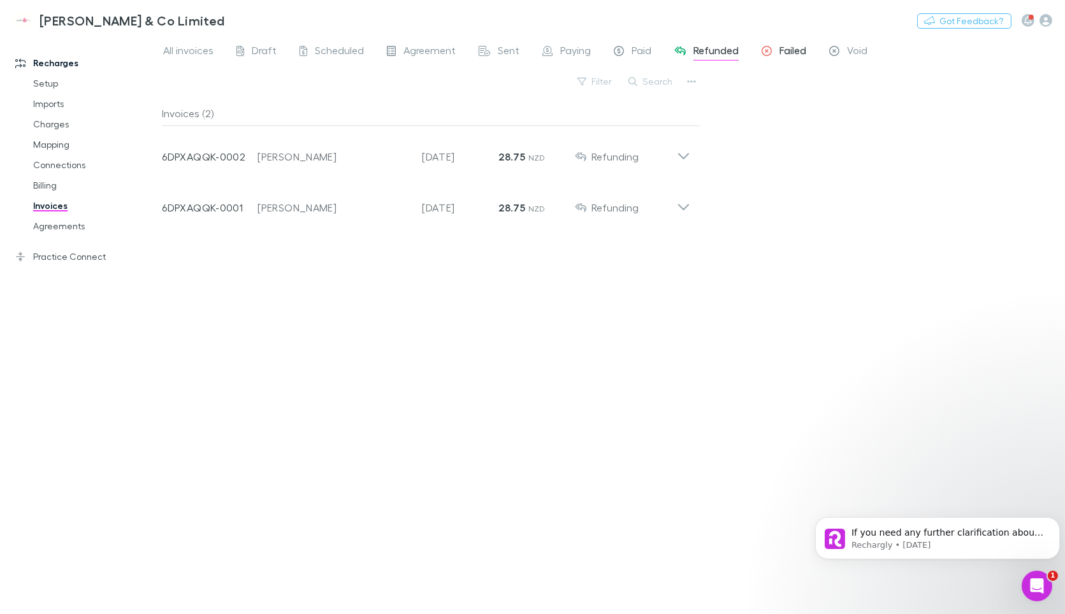
click at [782, 51] on span "Failed" at bounding box center [792, 52] width 27 height 17
click at [839, 54] on div "Void" at bounding box center [848, 52] width 38 height 17
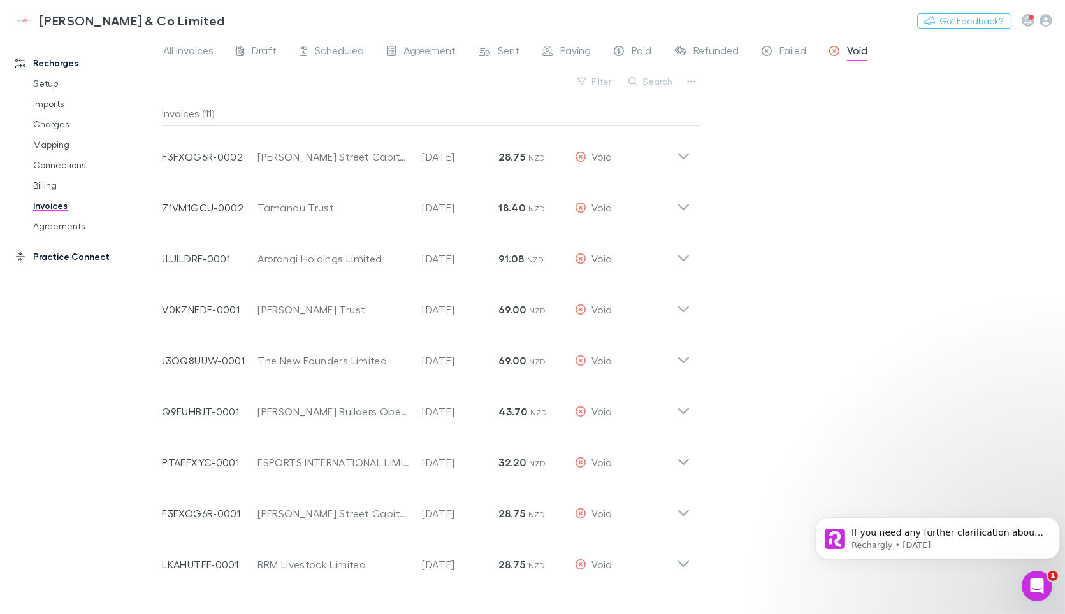
click at [67, 263] on link "Practice Connect" at bounding box center [87, 257] width 168 height 20
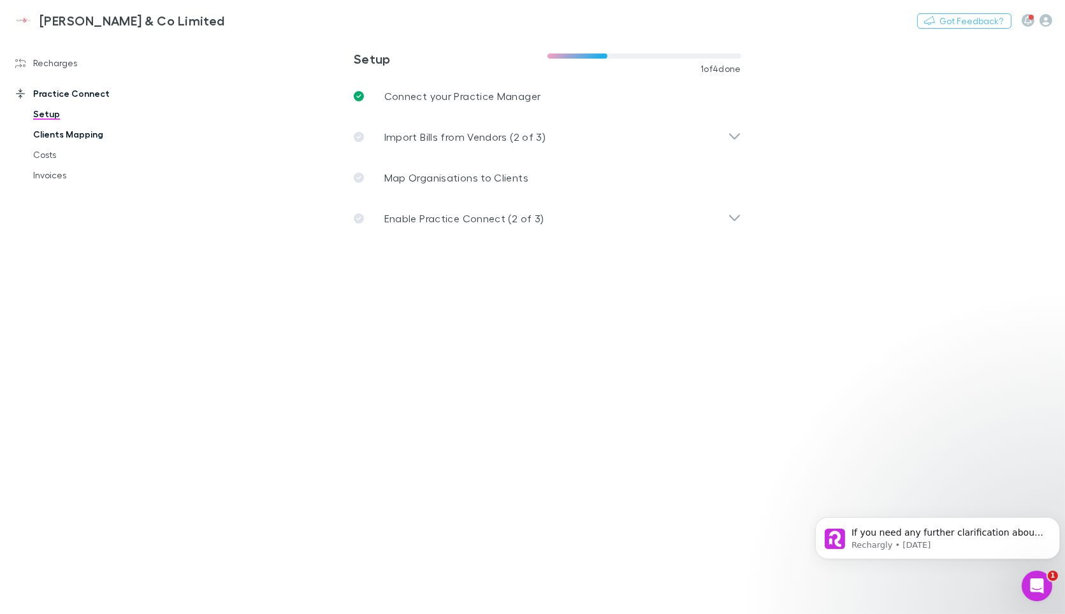
click at [59, 138] on link "Clients Mapping" at bounding box center [95, 134] width 150 height 20
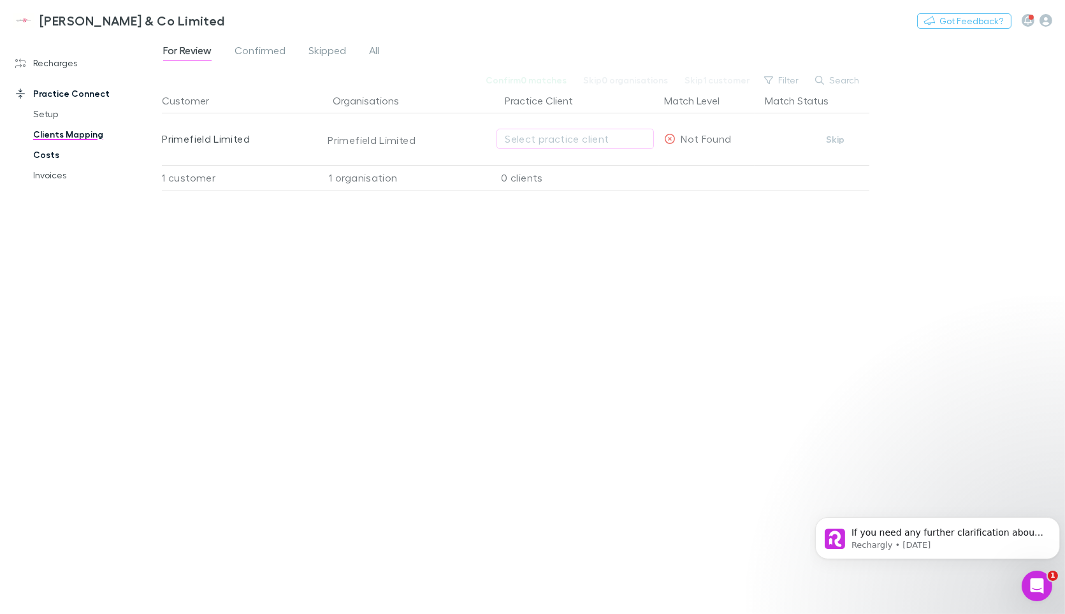
click at [40, 157] on link "Costs" at bounding box center [95, 155] width 150 height 20
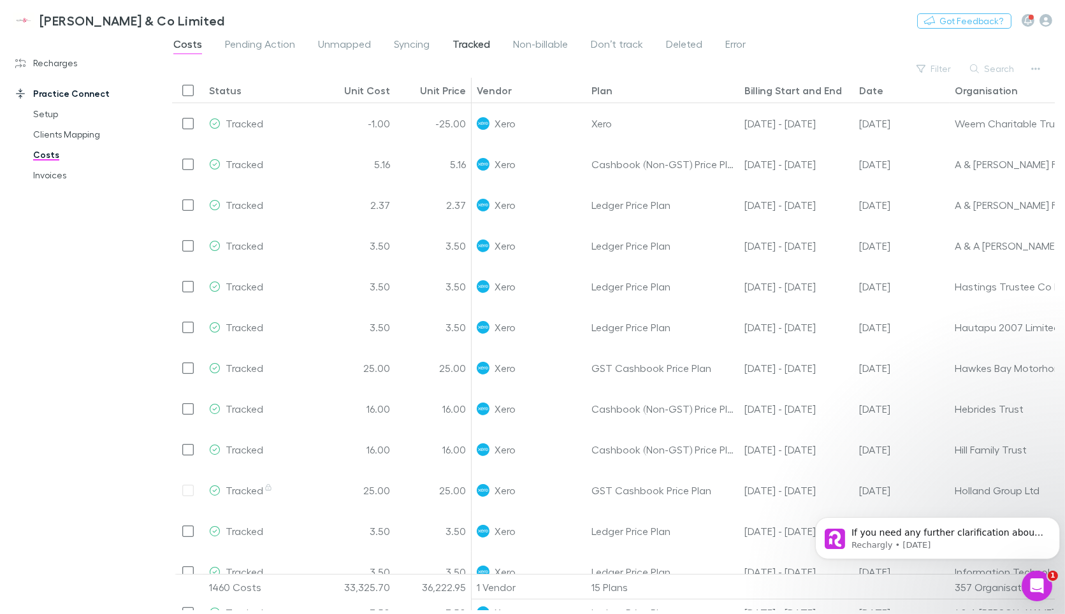
click at [461, 41] on span "Tracked" at bounding box center [471, 46] width 38 height 17
click at [551, 43] on span "Non-billable" at bounding box center [540, 46] width 55 height 17
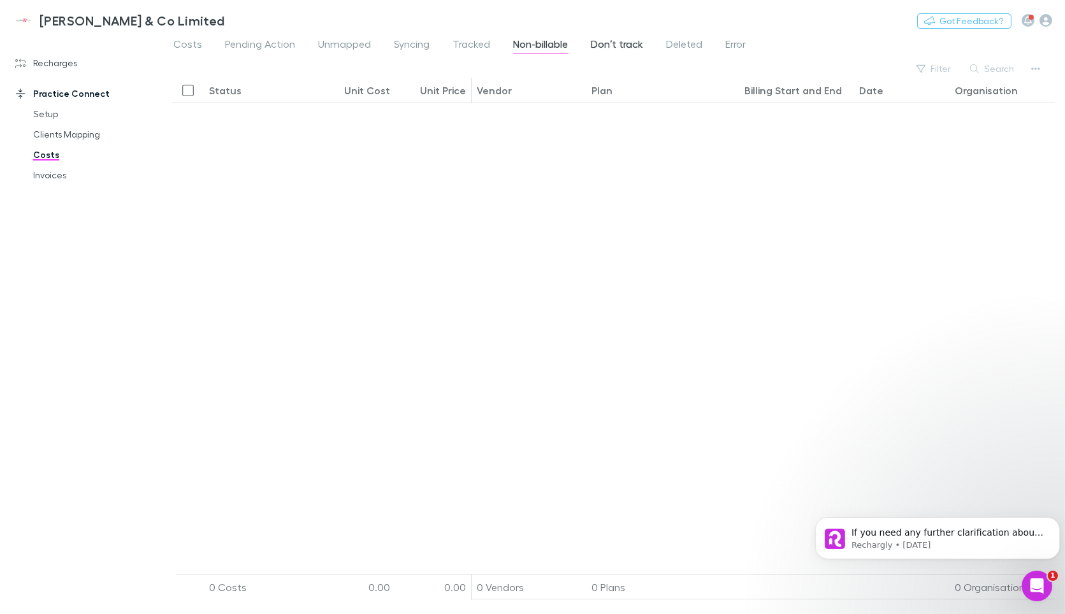
click at [619, 41] on span "Don’t track" at bounding box center [617, 46] width 52 height 17
click at [349, 38] on span "Unmapped" at bounding box center [344, 46] width 53 height 17
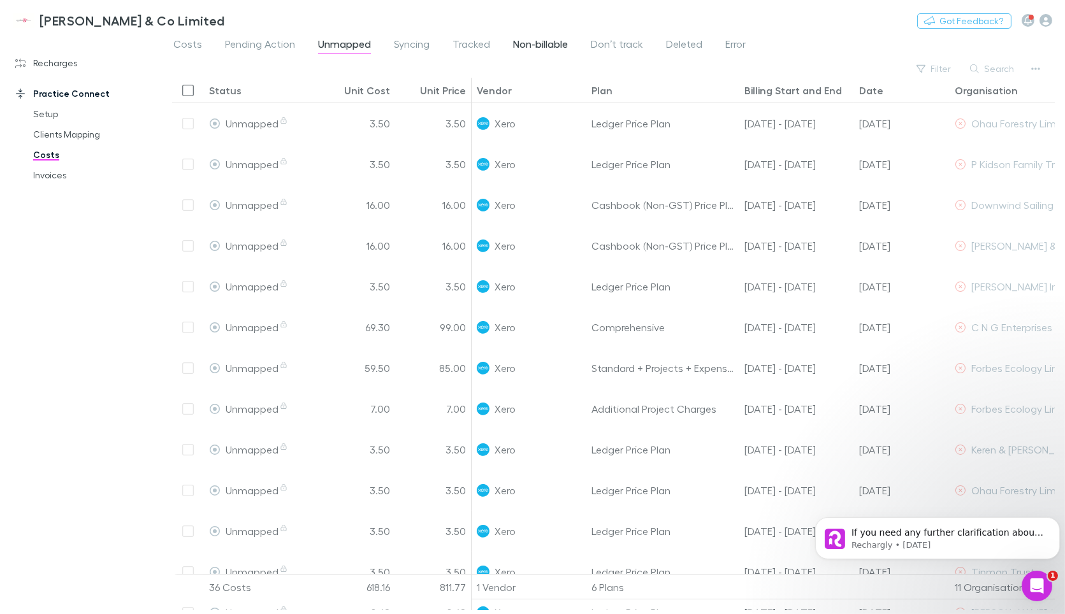
click at [540, 41] on span "Non-billable" at bounding box center [540, 46] width 55 height 17
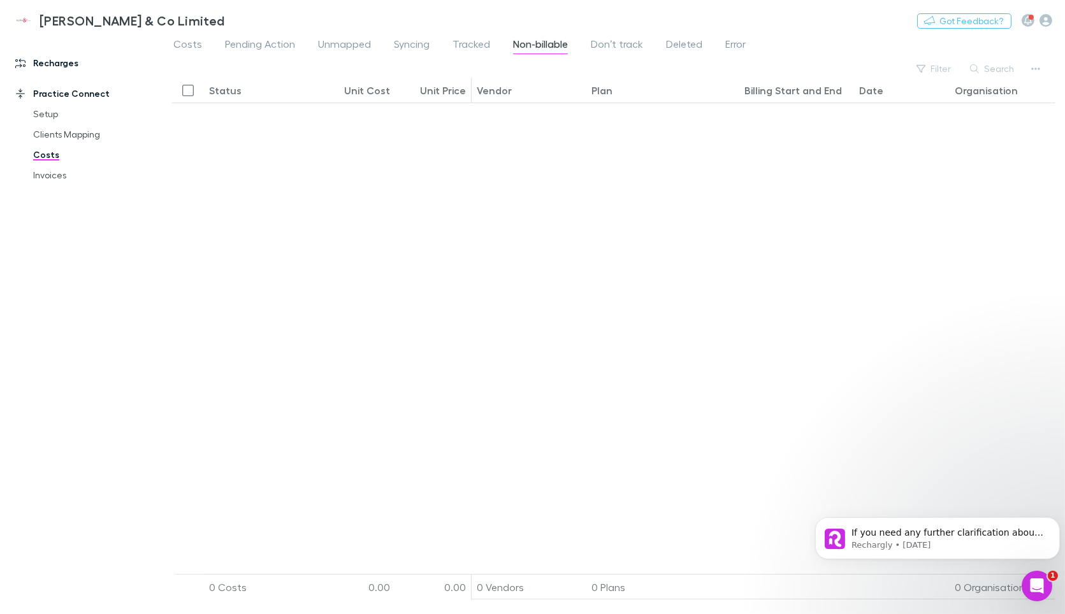
click at [61, 61] on link "Recharges" at bounding box center [87, 63] width 168 height 20
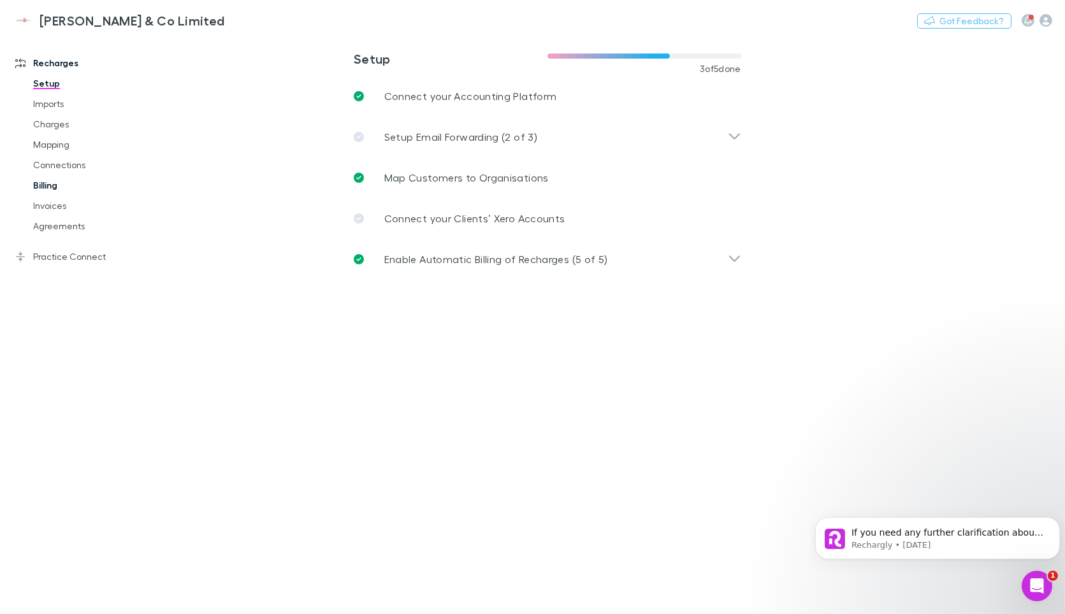
click at [48, 188] on link "Billing" at bounding box center [95, 185] width 150 height 20
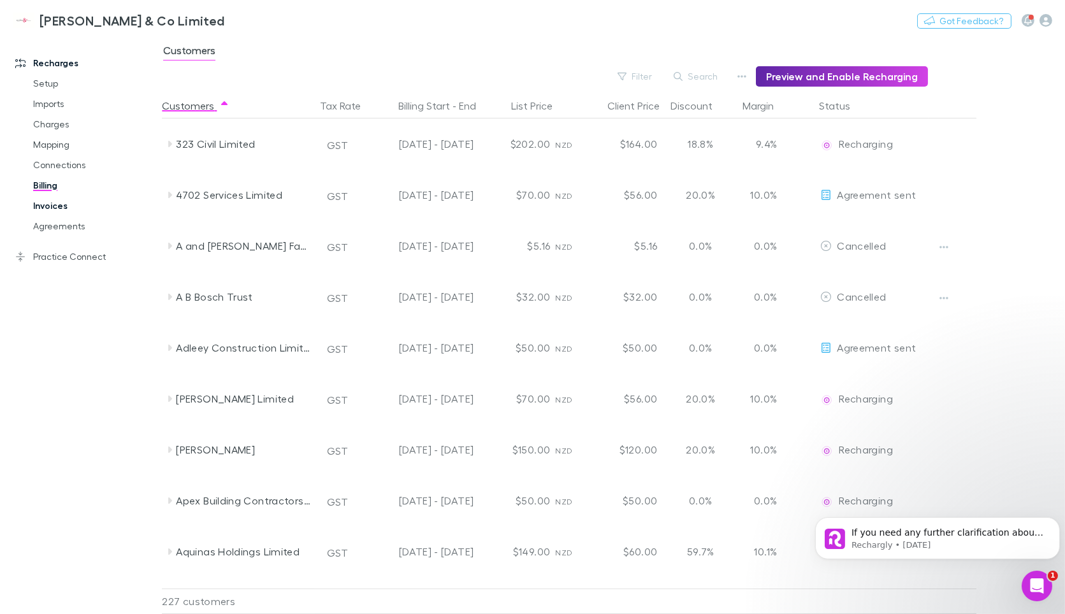
click at [45, 206] on link "Invoices" at bounding box center [95, 206] width 150 height 20
